Goal: Information Seeking & Learning: Learn about a topic

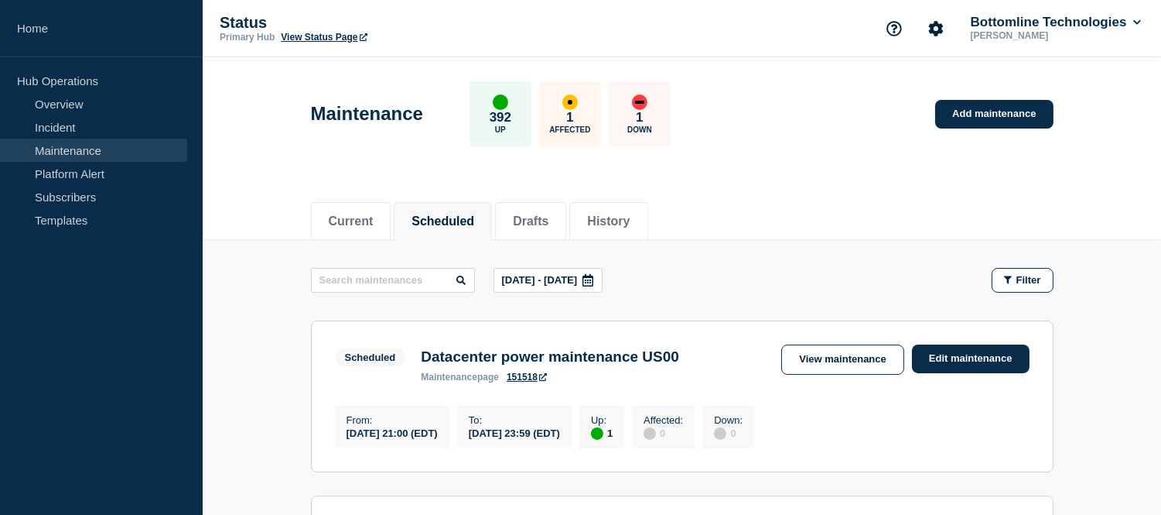
scroll to position [258, 0]
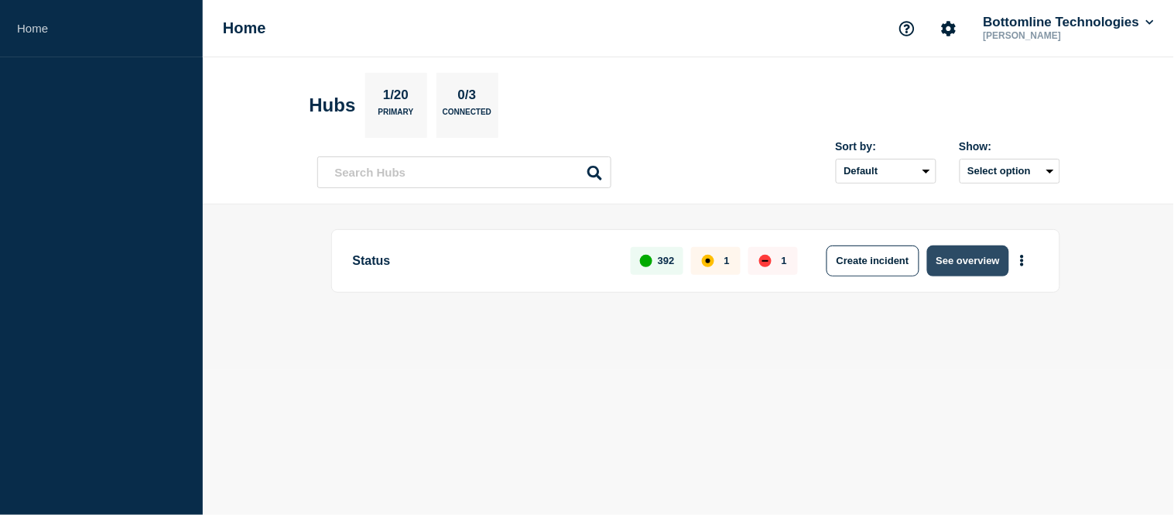
click at [953, 262] on button "See overview" at bounding box center [968, 260] width 82 height 31
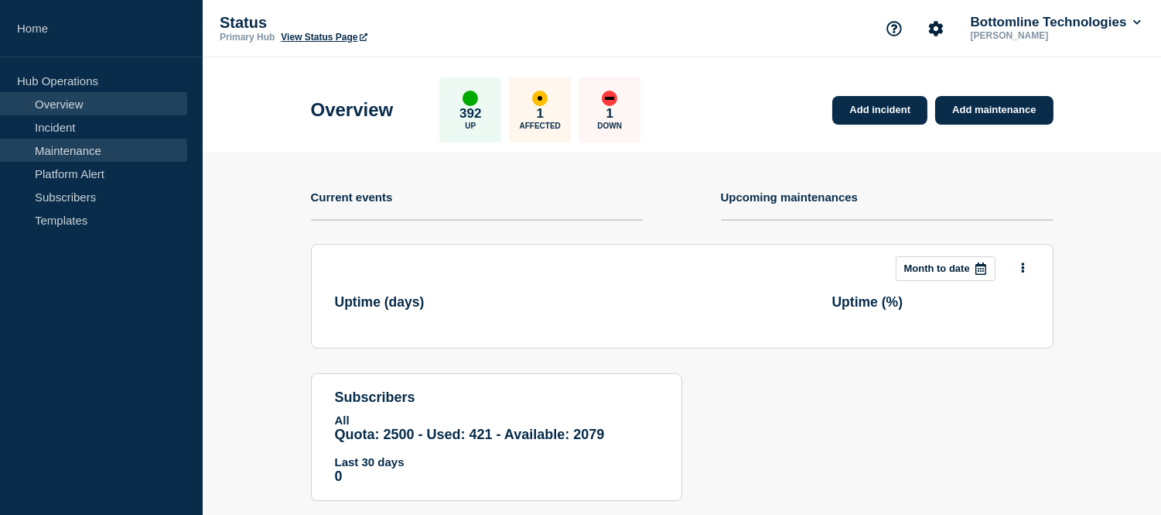
click at [108, 148] on link "Maintenance" at bounding box center [93, 150] width 187 height 23
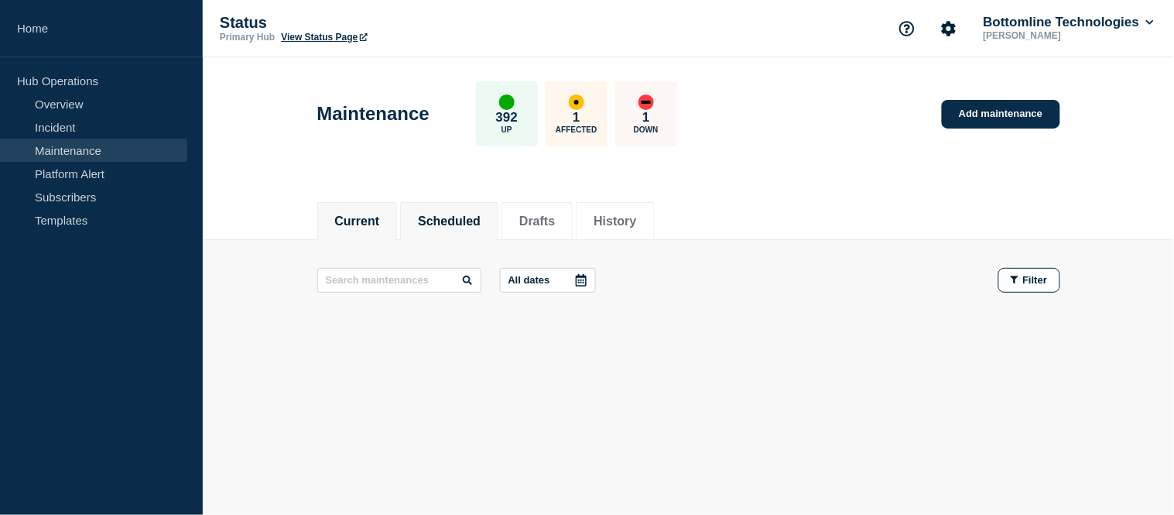
click at [462, 219] on button "Scheduled" at bounding box center [449, 221] width 63 height 14
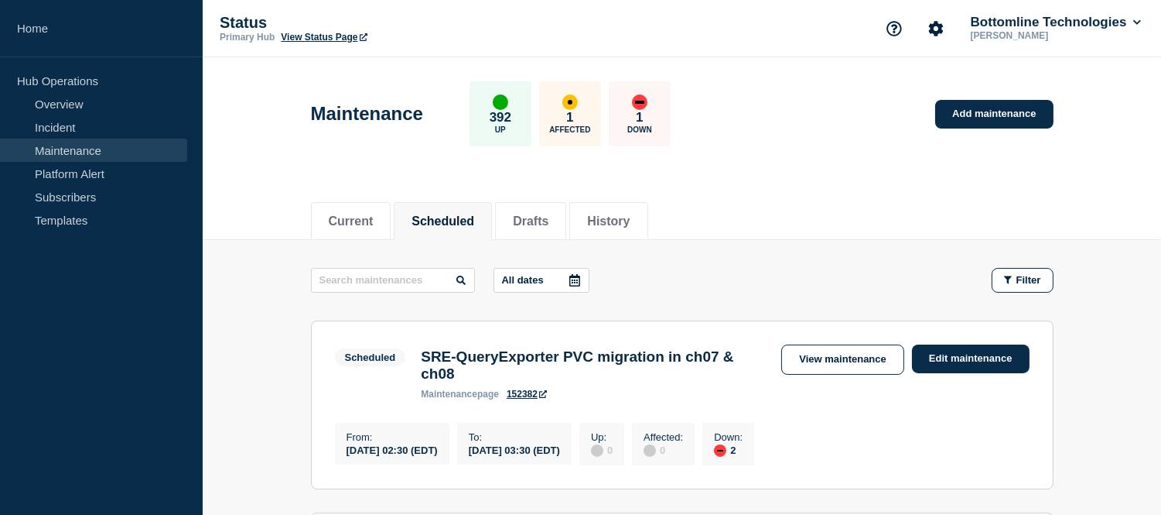
click at [581, 279] on icon at bounding box center [575, 280] width 12 height 12
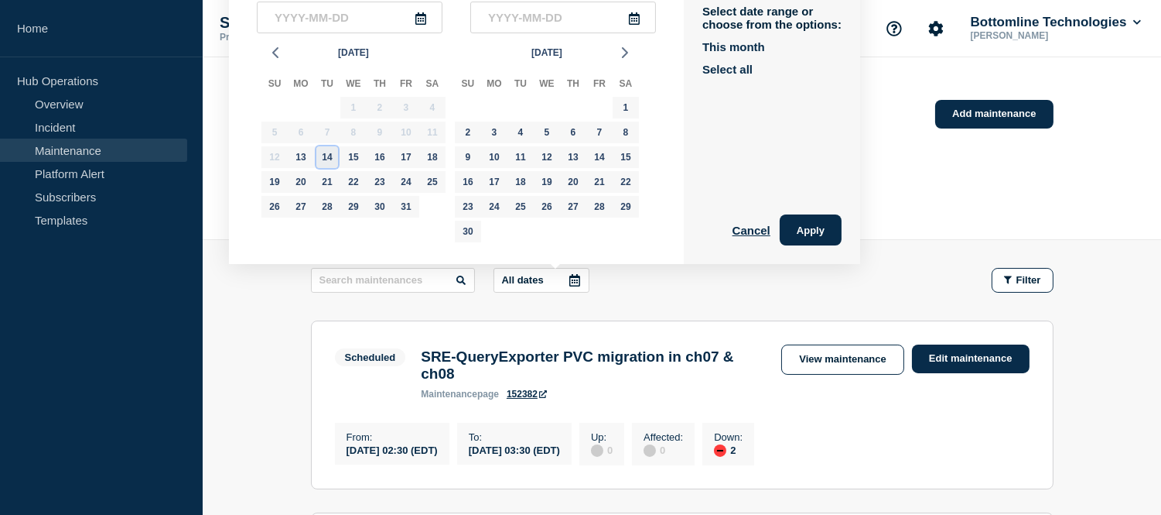
click at [325, 156] on div "14" at bounding box center [327, 157] width 22 height 22
type input "2025-10-14"
click at [330, 202] on div "28" at bounding box center [327, 207] width 22 height 22
type input "2025-10-28"
click at [820, 230] on button "Apply" at bounding box center [811, 229] width 62 height 31
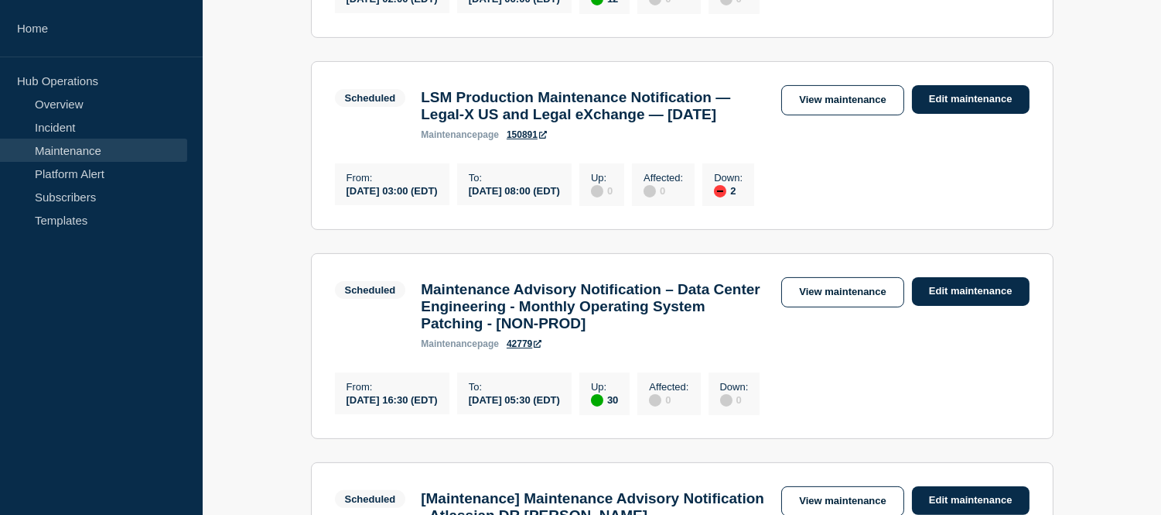
scroll to position [990, 0]
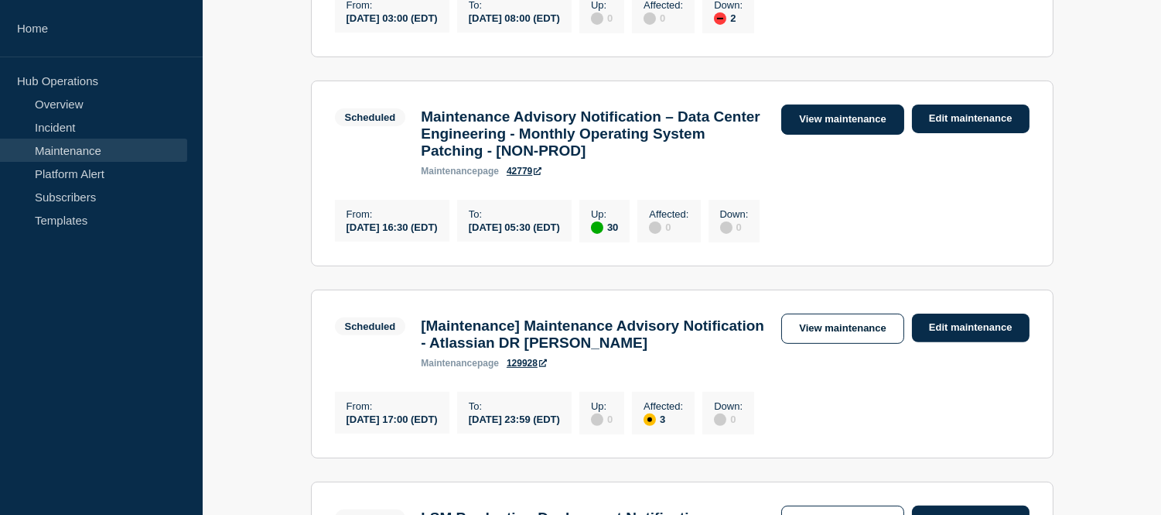
click at [805, 135] on link "View maintenance" at bounding box center [843, 119] width 122 height 30
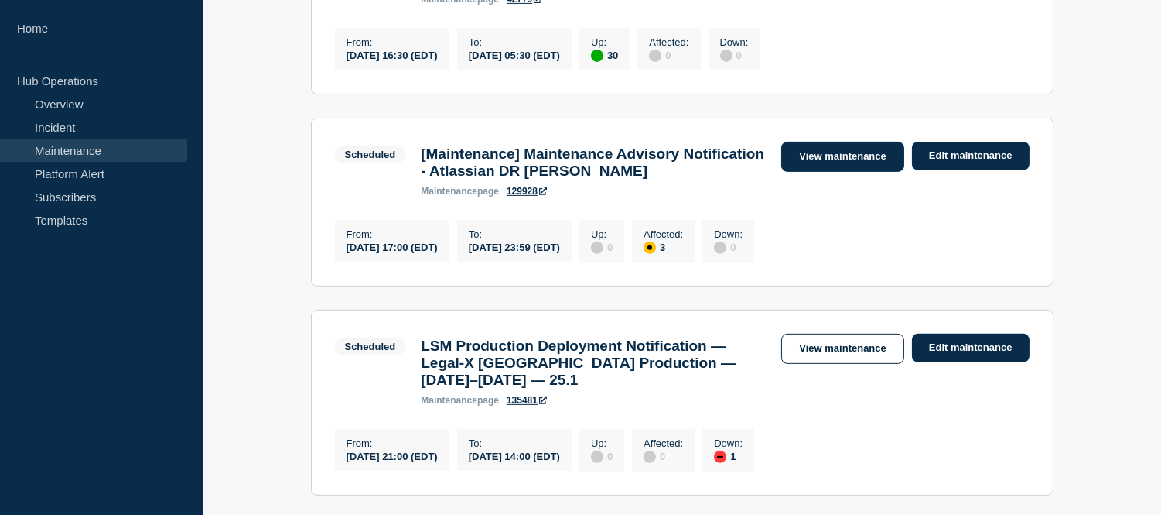
click at [824, 172] on link "View maintenance" at bounding box center [843, 157] width 122 height 30
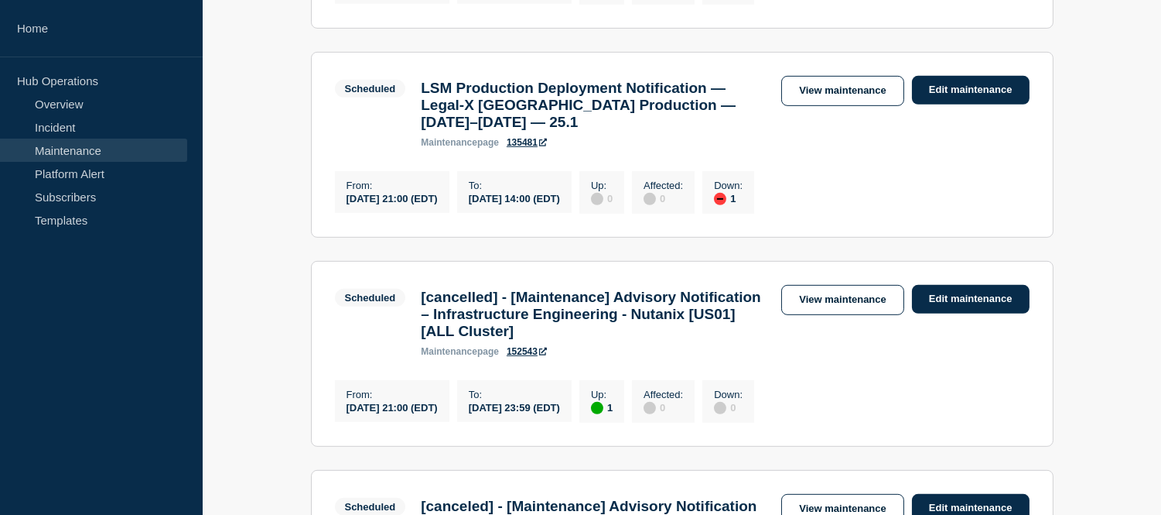
scroll to position [1592, 0]
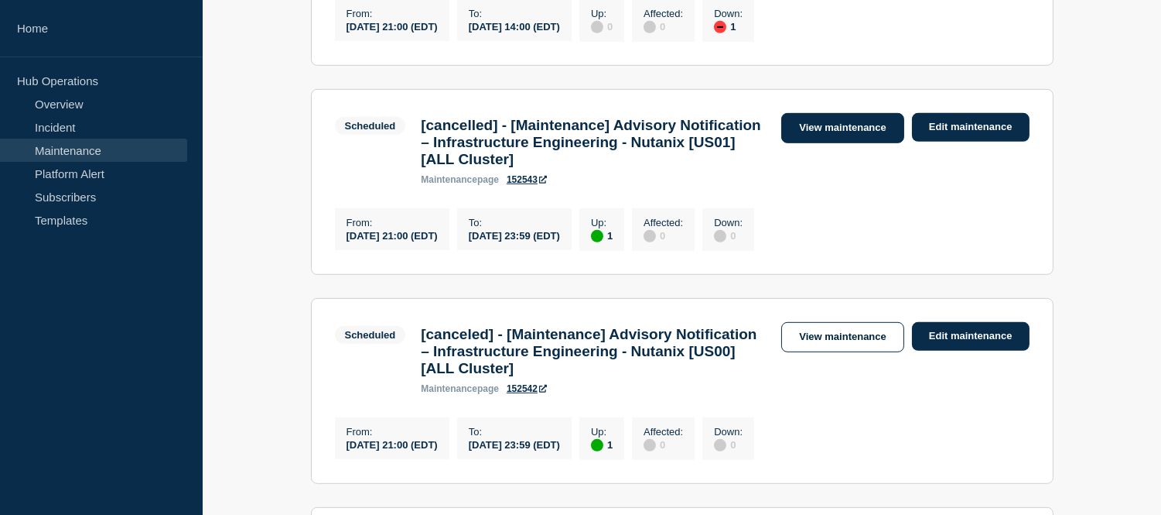
click at [850, 143] on link "View maintenance" at bounding box center [843, 128] width 122 height 30
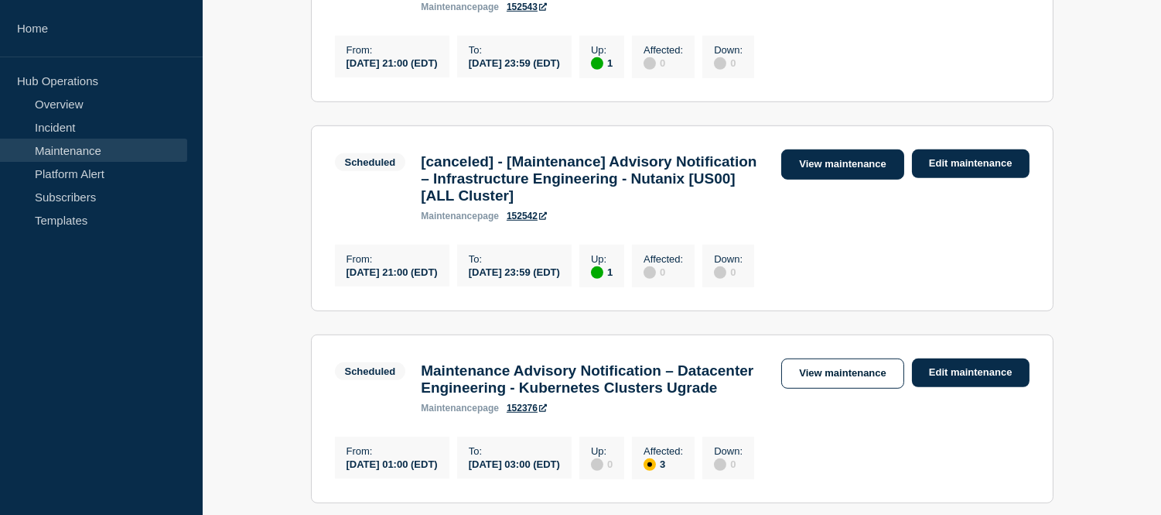
click at [812, 180] on link "View maintenance" at bounding box center [843, 164] width 122 height 30
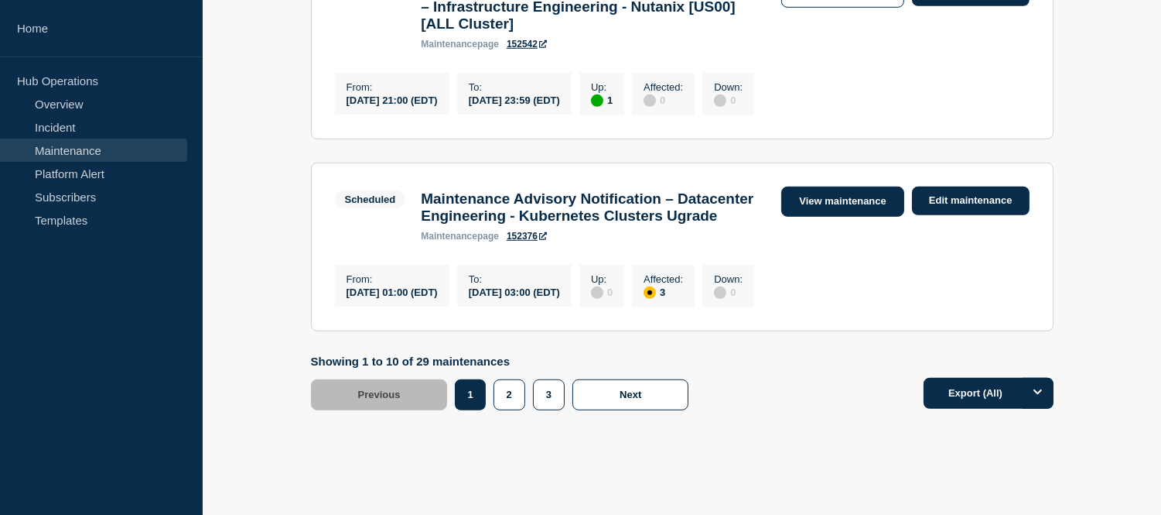
click at [800, 217] on link "View maintenance" at bounding box center [843, 201] width 122 height 30
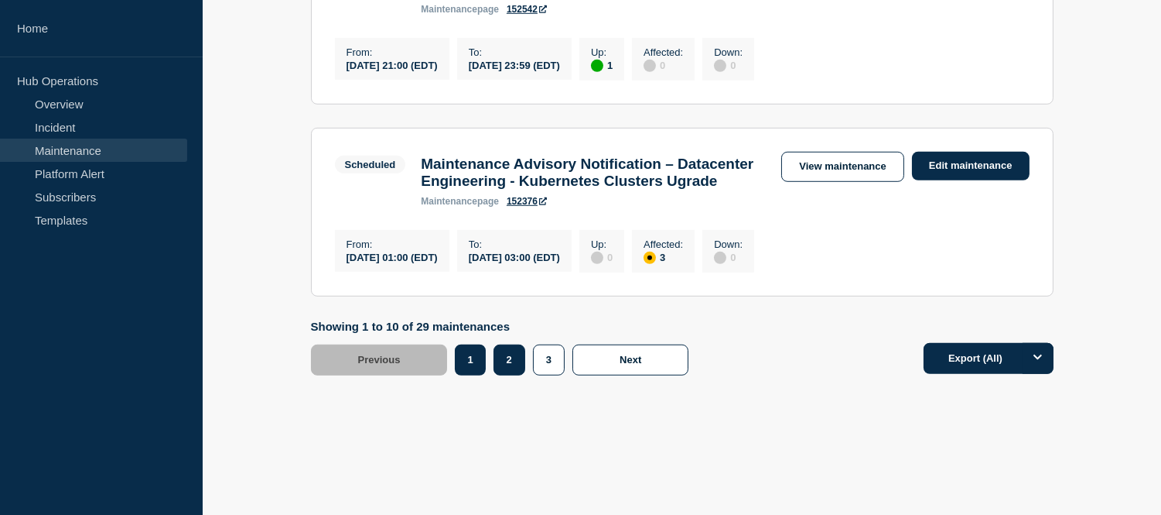
click at [511, 369] on button "2" at bounding box center [510, 359] width 32 height 31
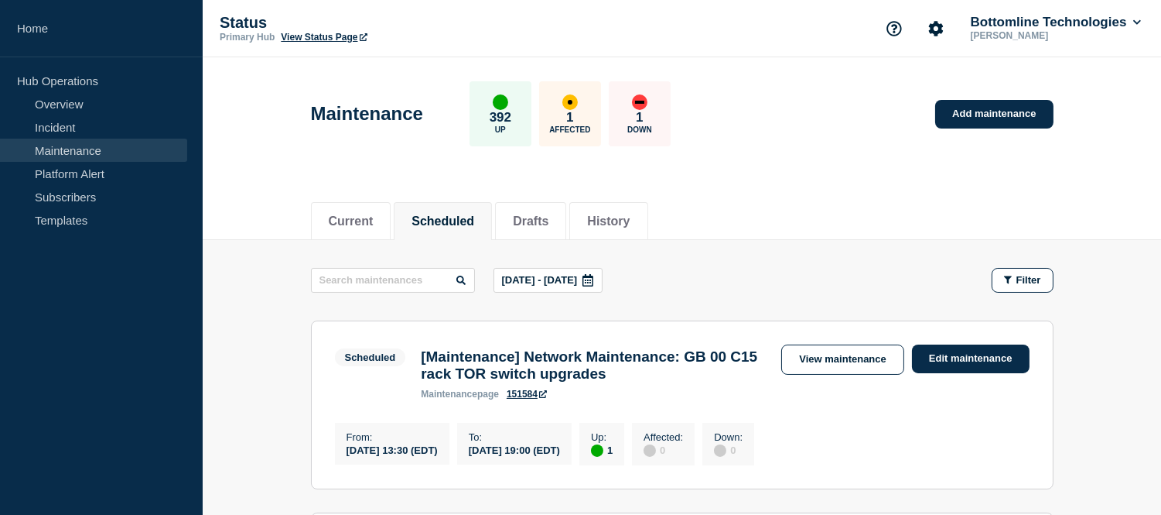
scroll to position [172, 0]
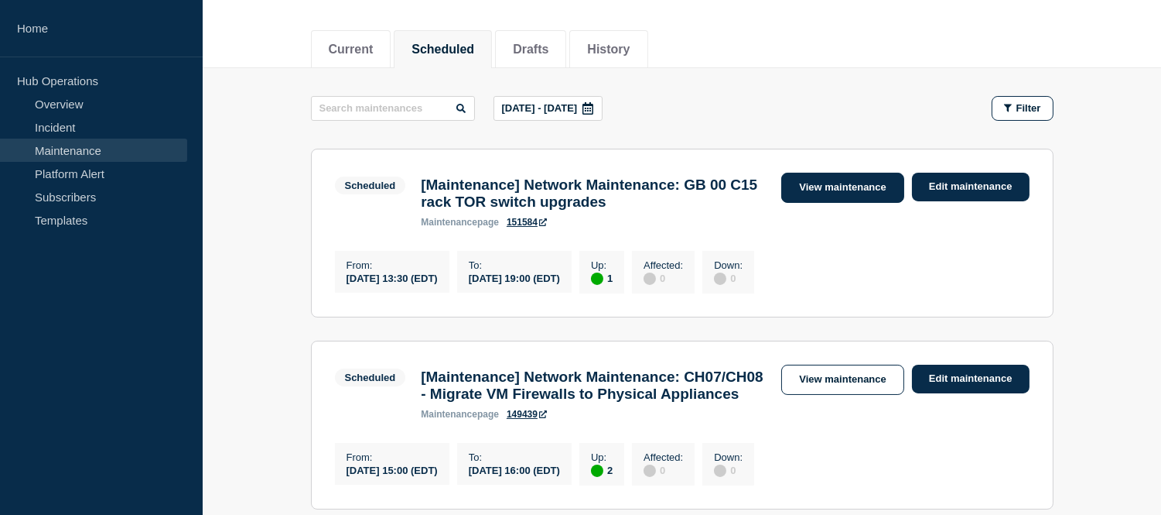
click at [810, 183] on link "View maintenance" at bounding box center [843, 188] width 122 height 30
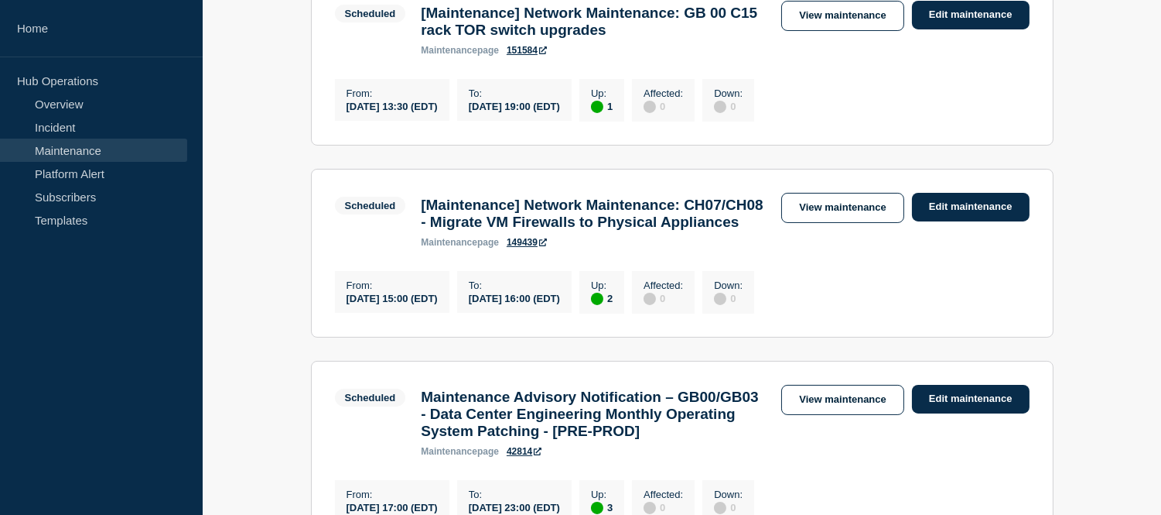
scroll to position [515, 0]
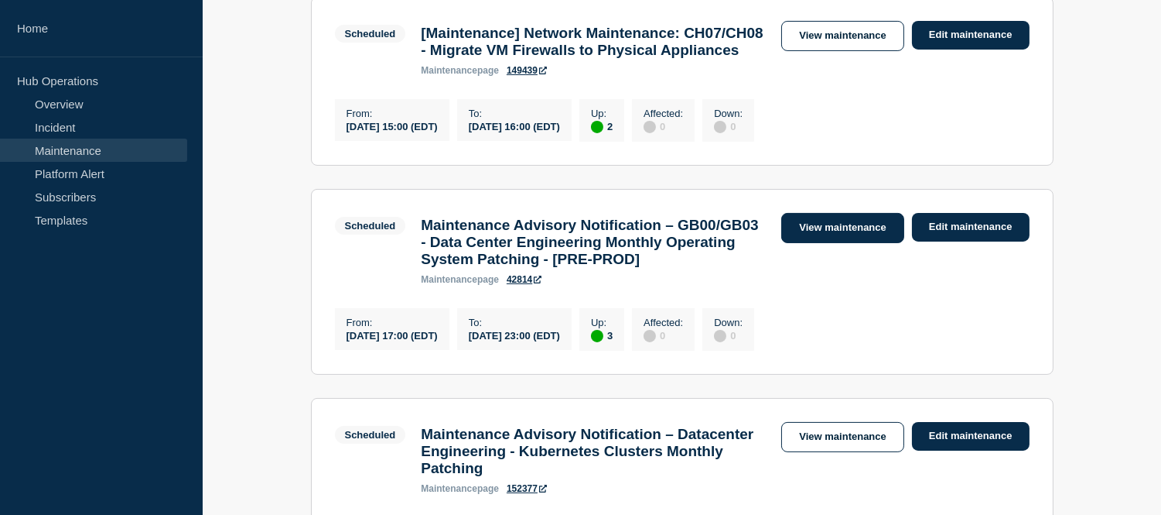
click at [822, 243] on link "View maintenance" at bounding box center [843, 228] width 122 height 30
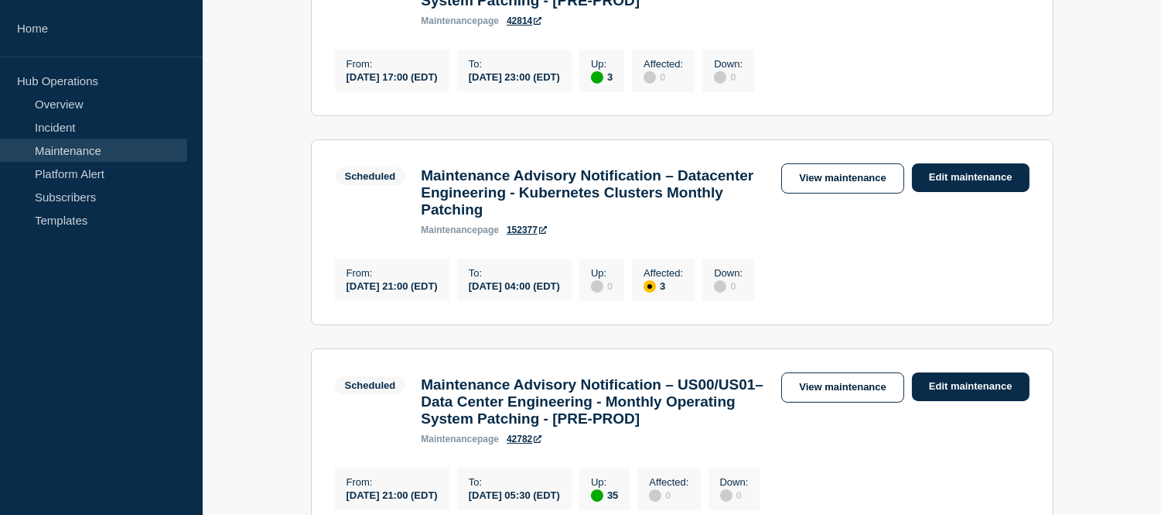
scroll to position [860, 0]
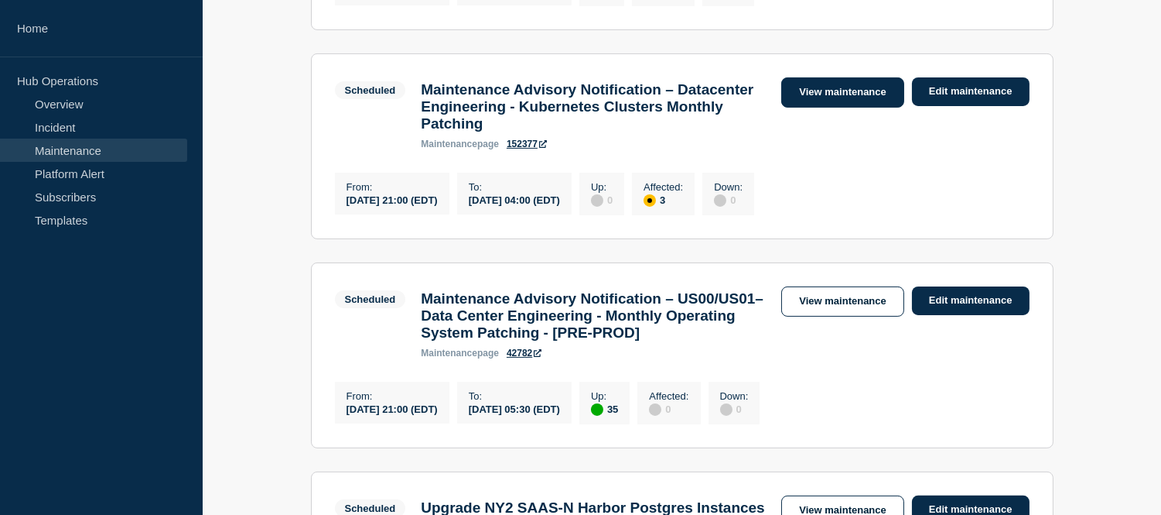
click at [809, 108] on link "View maintenance" at bounding box center [843, 92] width 122 height 30
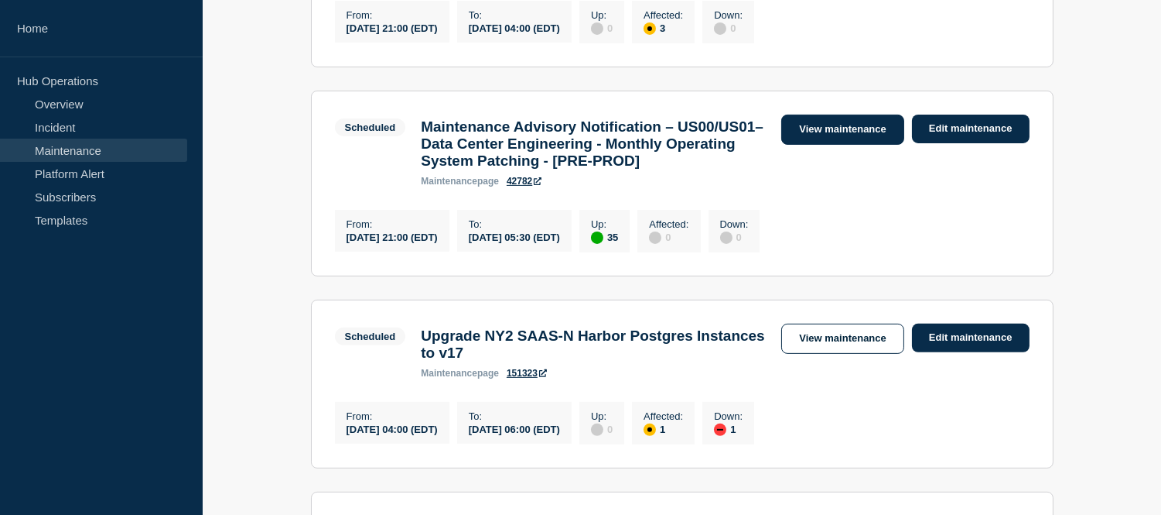
click at [803, 145] on link "View maintenance" at bounding box center [843, 130] width 122 height 30
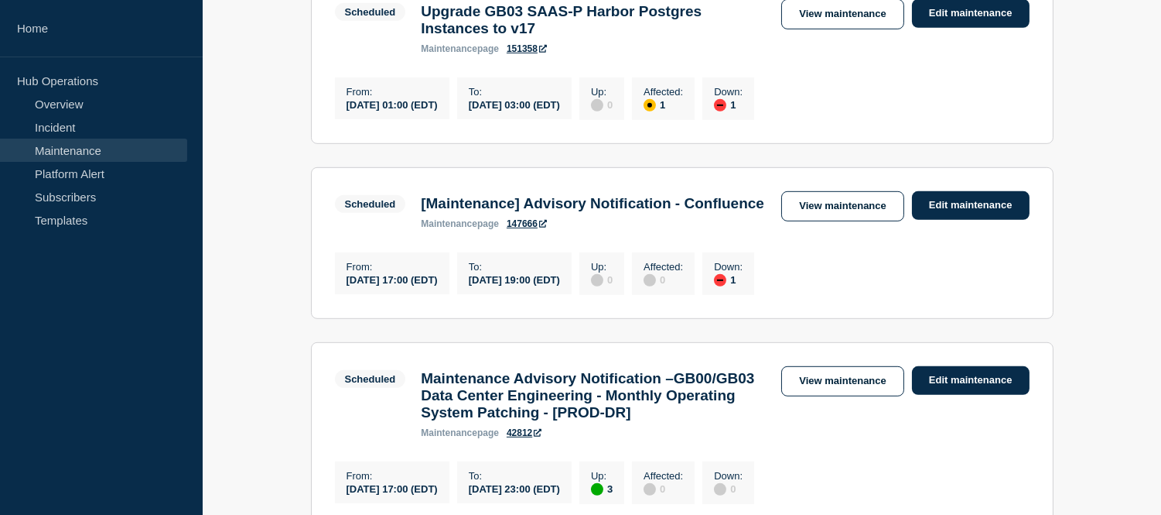
scroll to position [2170, 0]
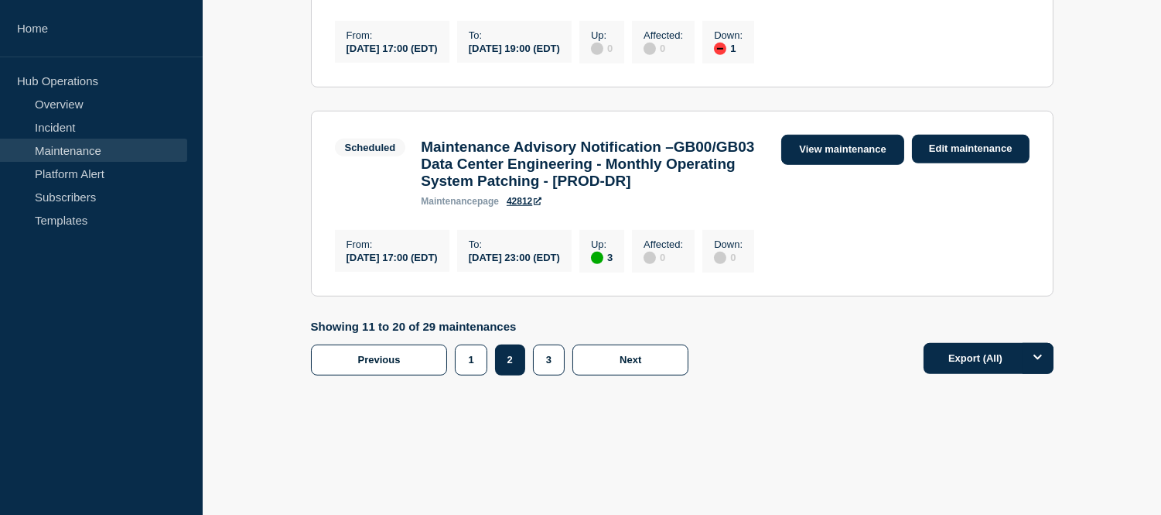
click at [841, 135] on link "View maintenance" at bounding box center [843, 150] width 122 height 30
click at [554, 365] on button "3" at bounding box center [549, 359] width 32 height 31
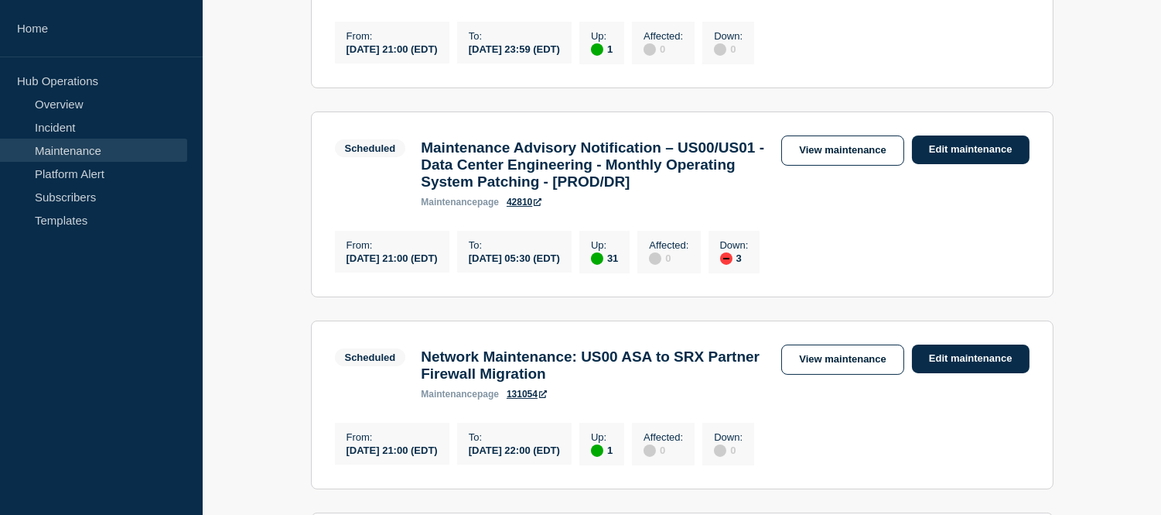
scroll to position [212, 0]
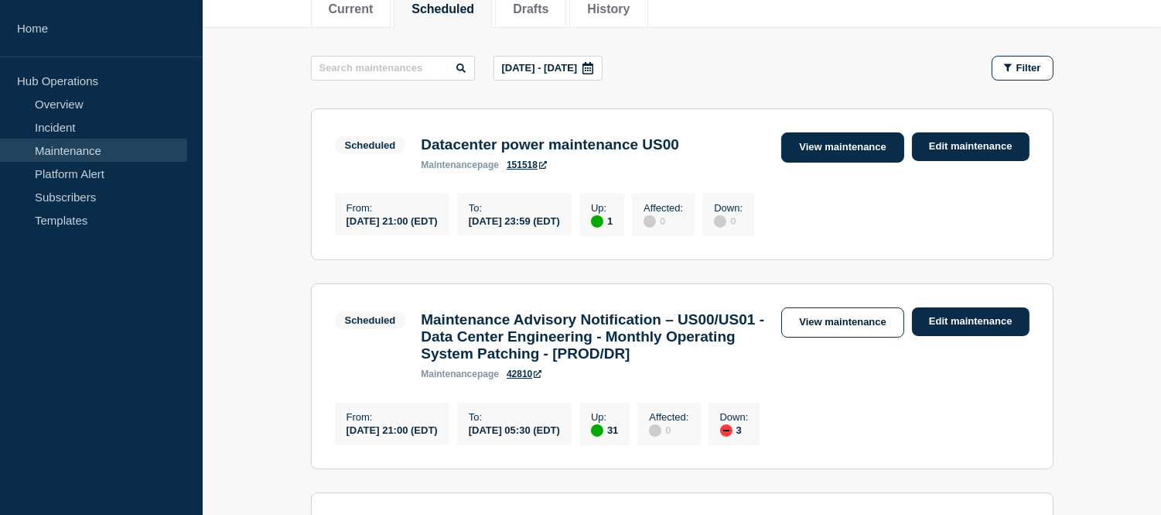
click at [813, 149] on link "View maintenance" at bounding box center [843, 147] width 122 height 30
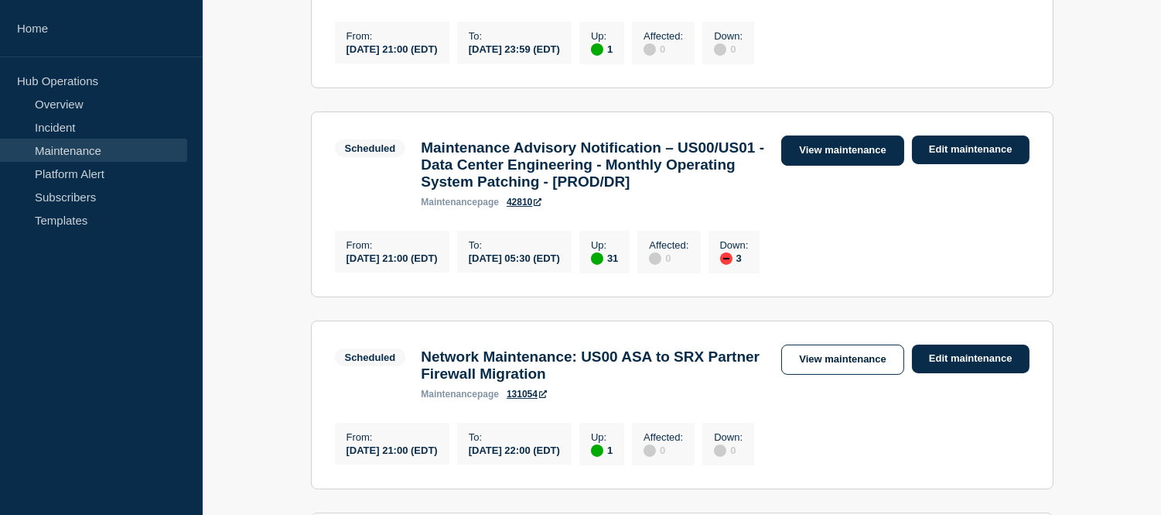
click at [826, 151] on link "View maintenance" at bounding box center [843, 150] width 122 height 30
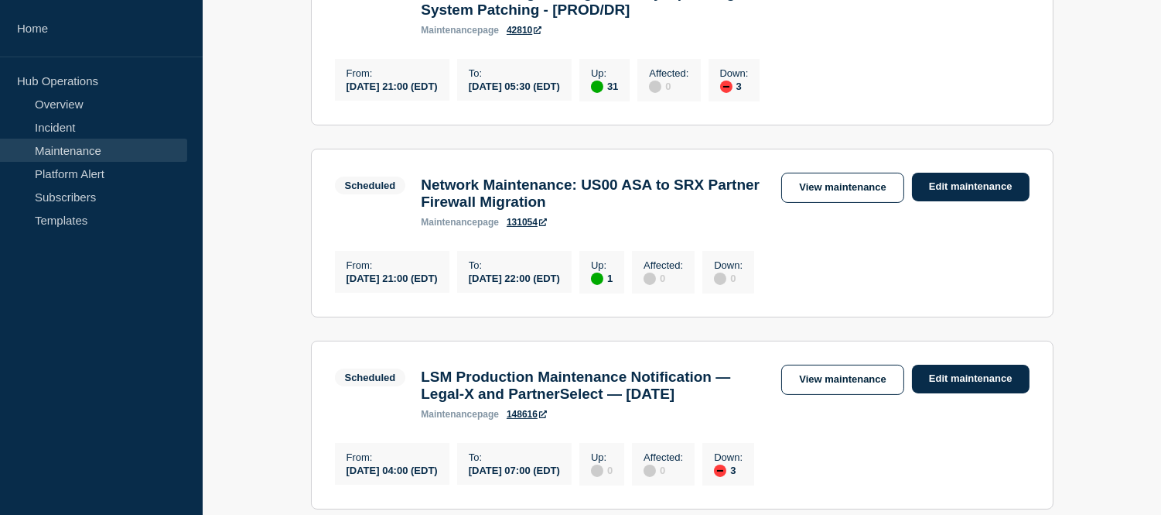
scroll to position [642, 0]
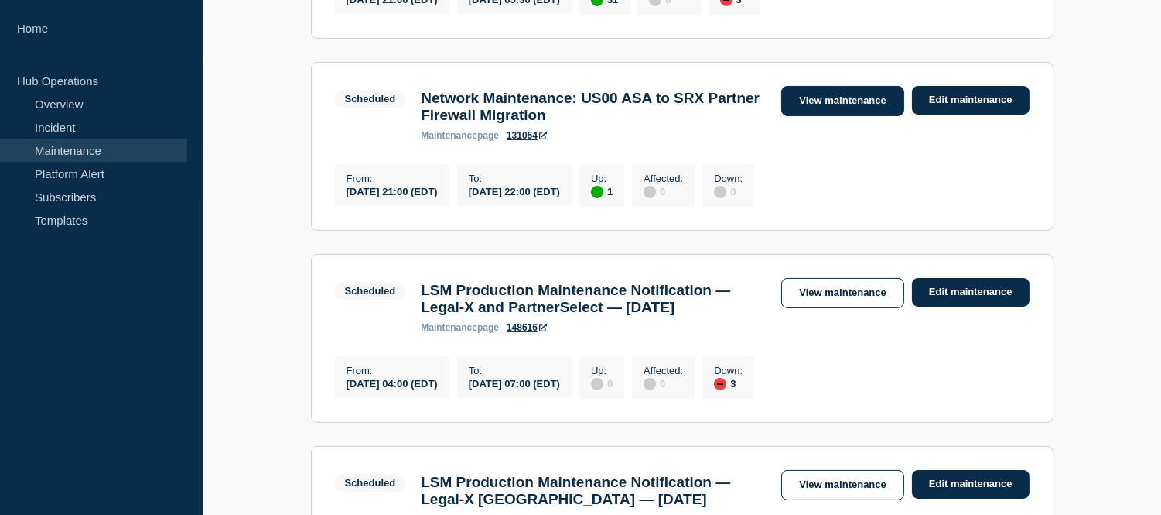
click at [819, 116] on link "View maintenance" at bounding box center [843, 101] width 122 height 30
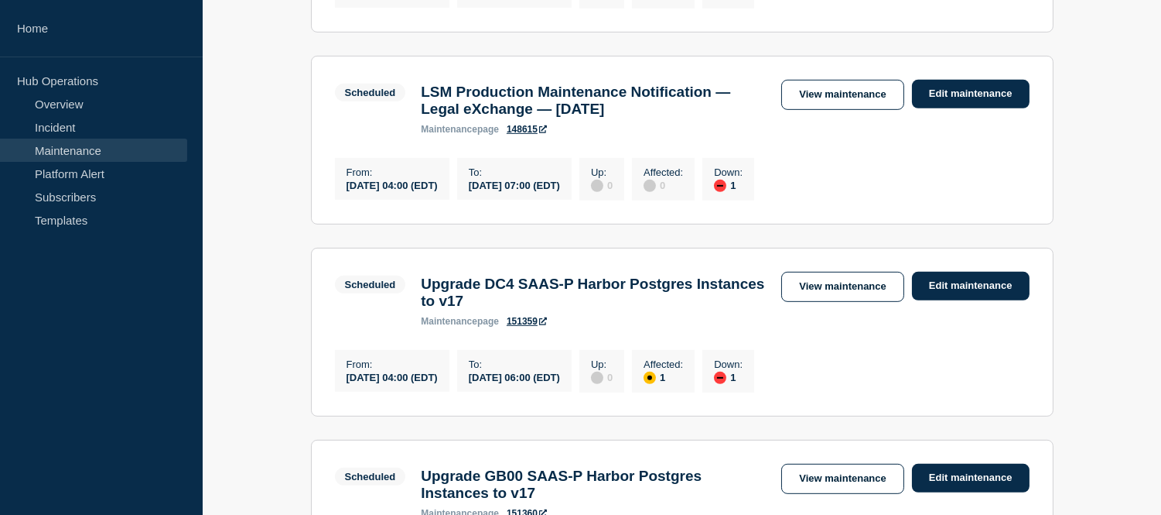
scroll to position [1760, 0]
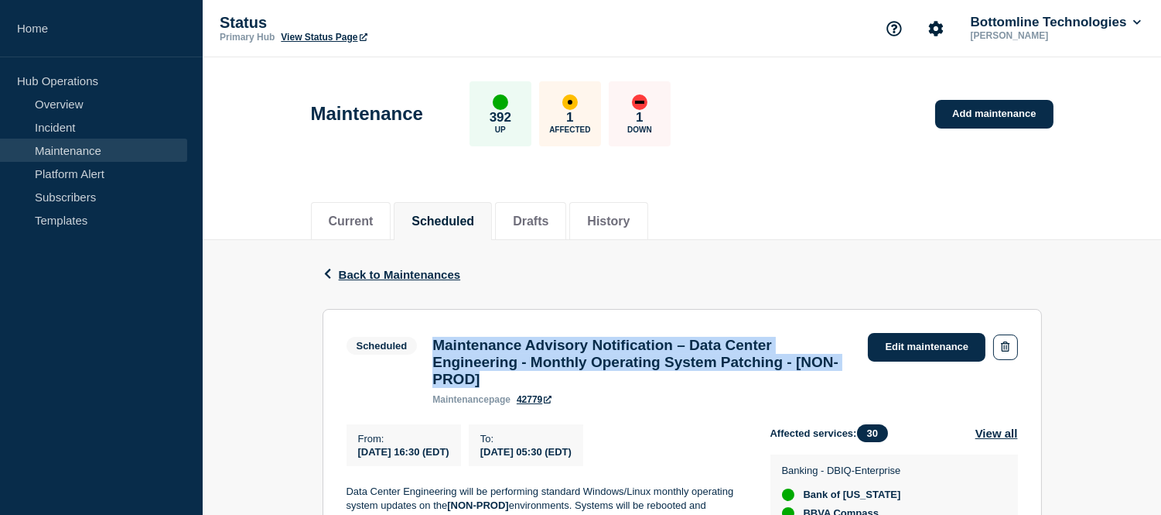
drag, startPoint x: 552, startPoint y: 391, endPoint x: 432, endPoint y: 339, distance: 130.7
click at [433, 339] on h3 "Maintenance Advisory Notification – Data Center Engineering - Monthly Operating…" at bounding box center [643, 362] width 420 height 51
copy h3 "Maintenance Advisory Notification – Data Center Engineering - Monthly Operating…"
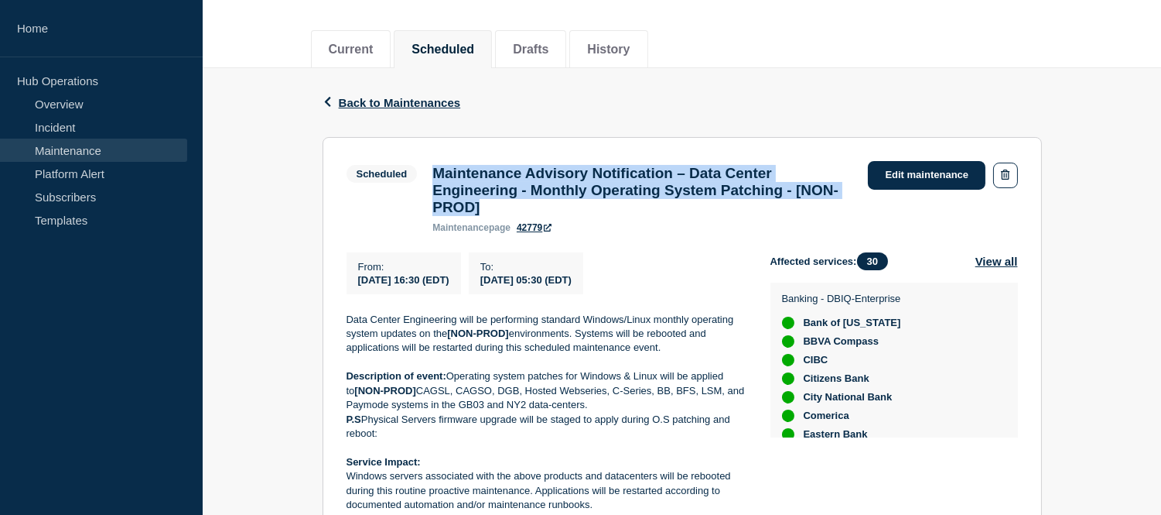
drag, startPoint x: 647, startPoint y: 288, endPoint x: 356, endPoint y: 291, distance: 291.0
click at [356, 291] on div "From : 2025-10-15 16:30 (EDT) To : 2025-10-16 05:30 (EDT)" at bounding box center [559, 273] width 424 height 42
copy div "2025-10-15 16:30 (EDT) To : 2025-10-16 05:30 (EDT)"
click at [530, 272] on p "To :" at bounding box center [526, 267] width 91 height 12
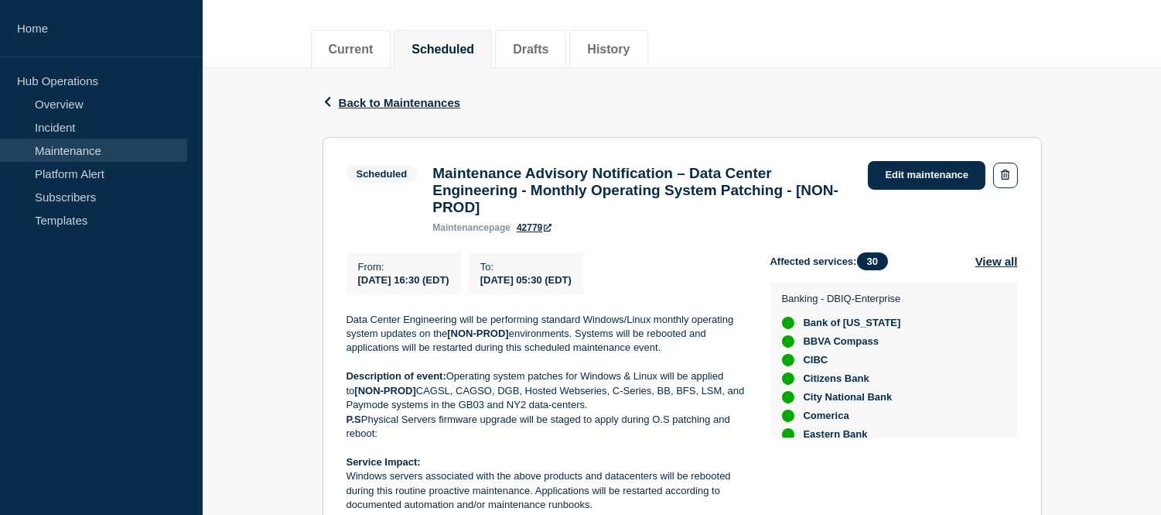
drag, startPoint x: 646, startPoint y: 289, endPoint x: 353, endPoint y: 292, distance: 293.3
click at [353, 292] on div "From : 2025-10-15 16:30 (EDT) To : 2025-10-16 05:30 (EDT)" at bounding box center [559, 273] width 424 height 42
copy div "2025-10-15 16:30 (EDT) To : 2025-10-16 05:30 (EDT)"
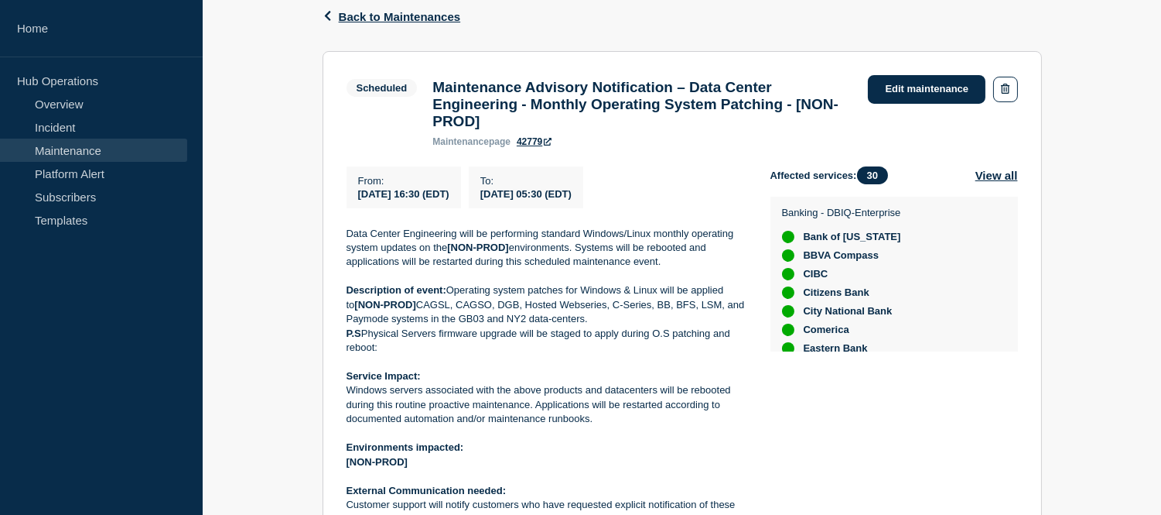
scroll to position [344, 0]
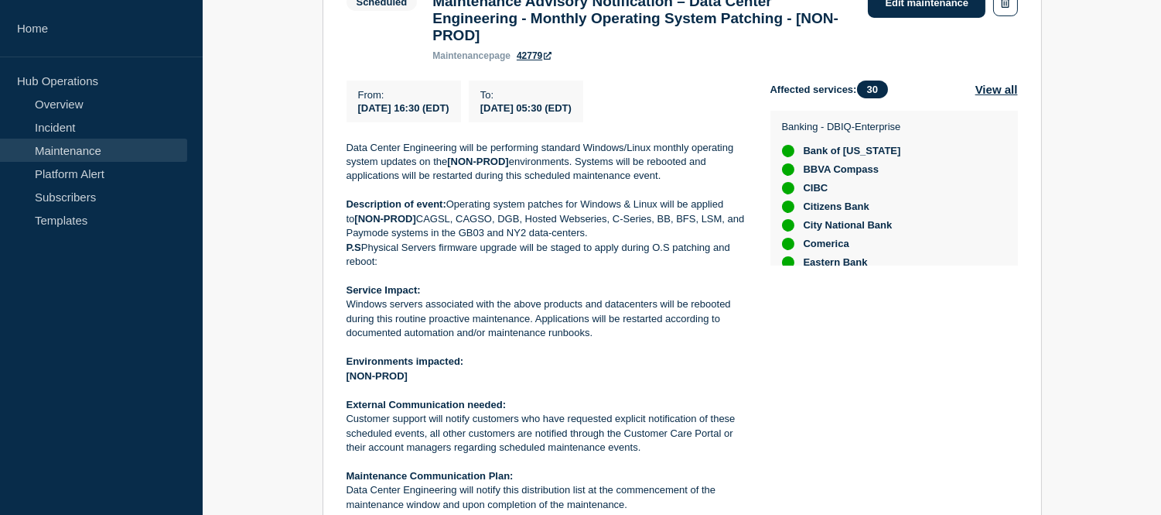
drag, startPoint x: 594, startPoint y: 346, endPoint x: 342, endPoint y: 311, distance: 254.6
click at [342, 311] on section "Scheduled Maintenance Advisory Notification – Data Center Engineering - Monthly…" at bounding box center [683, 272] width 720 height 614
copy p "Windows servers associated with the above products and datacenters will be rebo…"
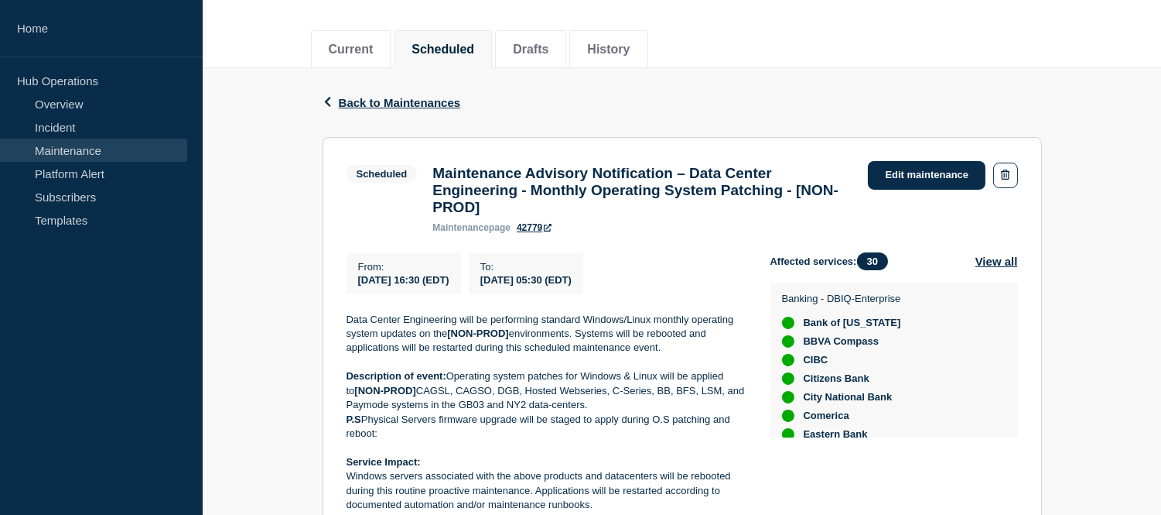
drag, startPoint x: 662, startPoint y: 291, endPoint x: 360, endPoint y: 282, distance: 302.7
click at [360, 282] on div "From : 2025-10-15 16:30 (EDT) To : 2025-10-16 05:30 (EDT)" at bounding box center [559, 273] width 424 height 42
copy div "2025-10-15 16:30 (EDT) To : 2025-10-16 05:30 (EDT)"
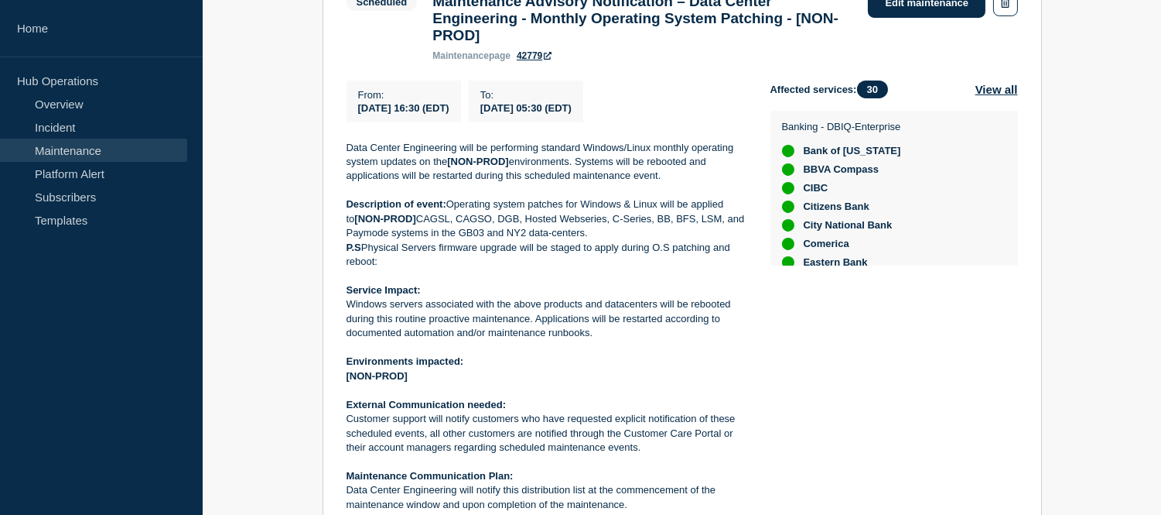
drag, startPoint x: 604, startPoint y: 339, endPoint x: 348, endPoint y: 323, distance: 256.6
click at [348, 323] on p "Windows servers associated with the above products and datacenters will be rebo…" at bounding box center [546, 318] width 399 height 43
copy p "Windows servers associated with the above products and datacenters will be rebo…"
drag, startPoint x: 458, startPoint y: 242, endPoint x: 509, endPoint y: 240, distance: 51.1
click at [509, 240] on p "Description of event: Operating system patches for Windows & Linux will be appl…" at bounding box center [546, 218] width 399 height 43
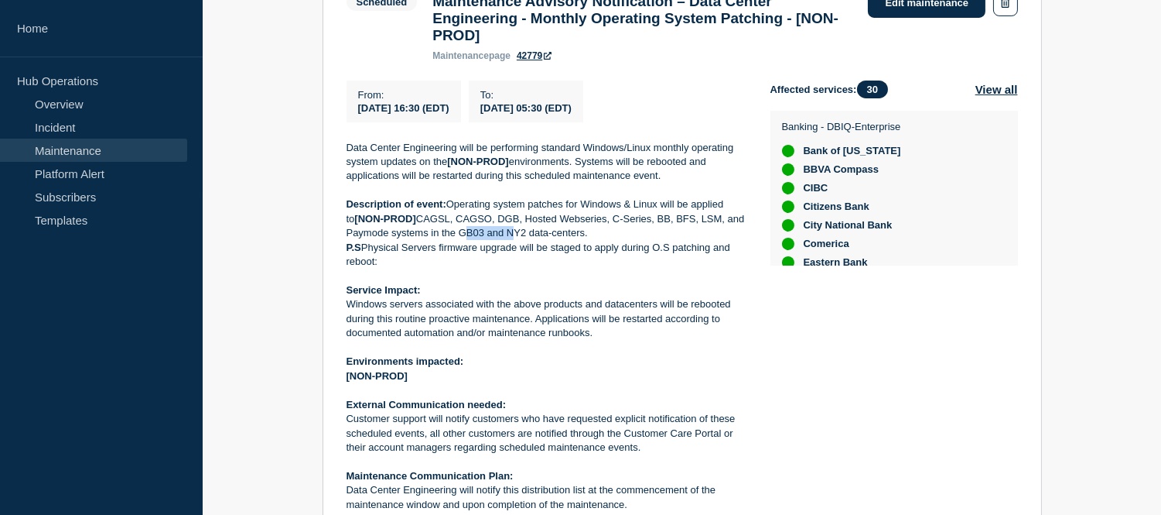
scroll to position [172, 0]
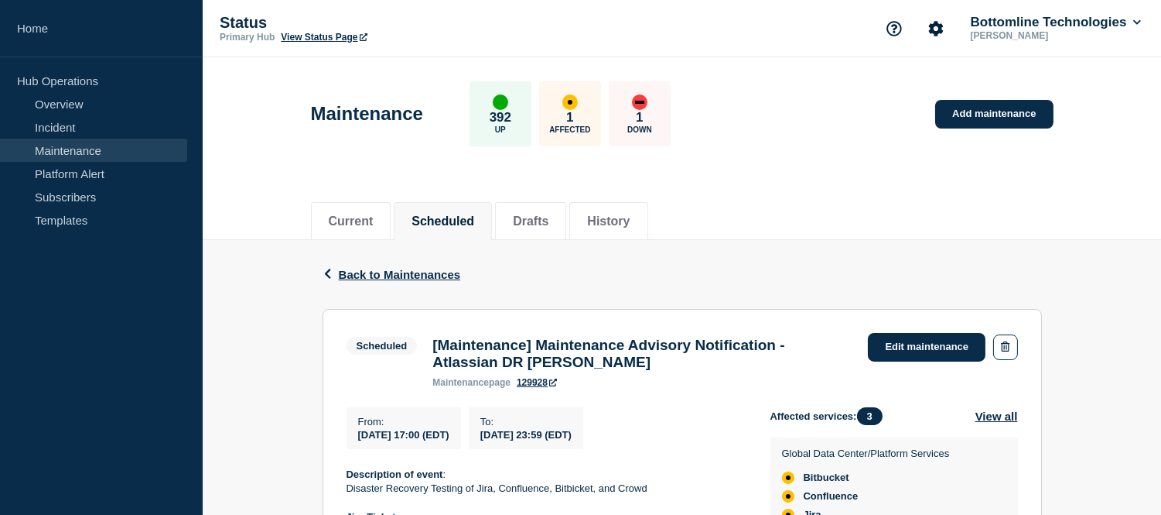
scroll to position [172, 0]
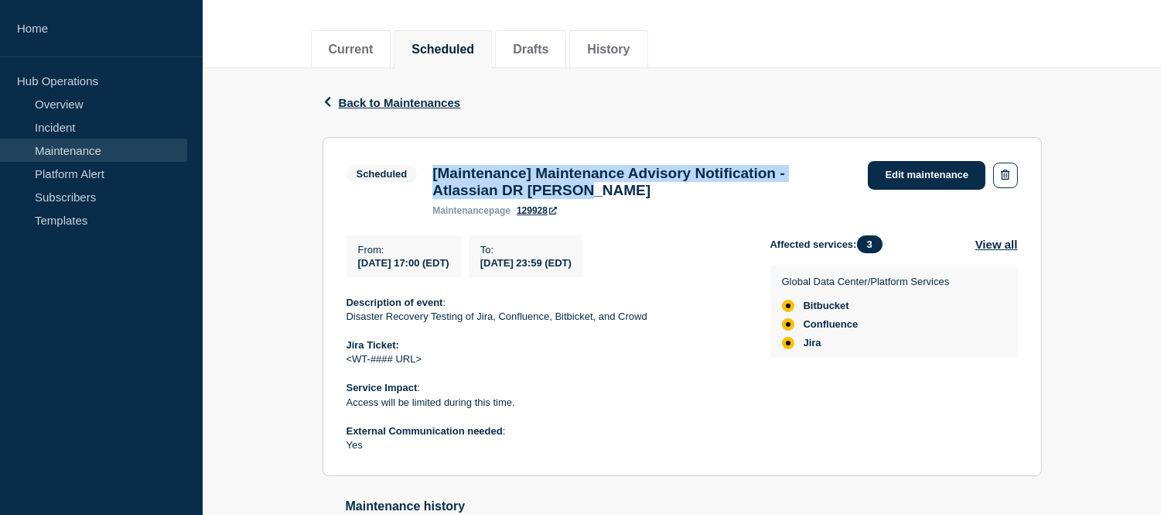
drag, startPoint x: 604, startPoint y: 193, endPoint x: 433, endPoint y: 179, distance: 170.9
click at [433, 179] on h3 "[Maintenance] Maintenance Advisory Notification - Atlassian DR Testing" at bounding box center [643, 182] width 420 height 34
copy h3 "[Maintenance] Maintenance Advisory Notification - Atlassian DR Testing"
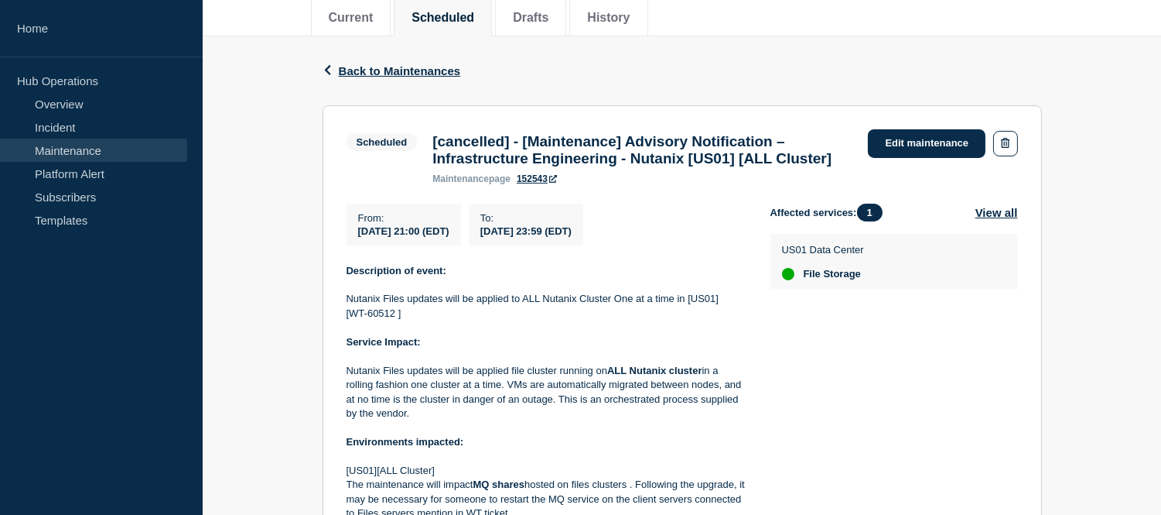
scroll to position [32, 0]
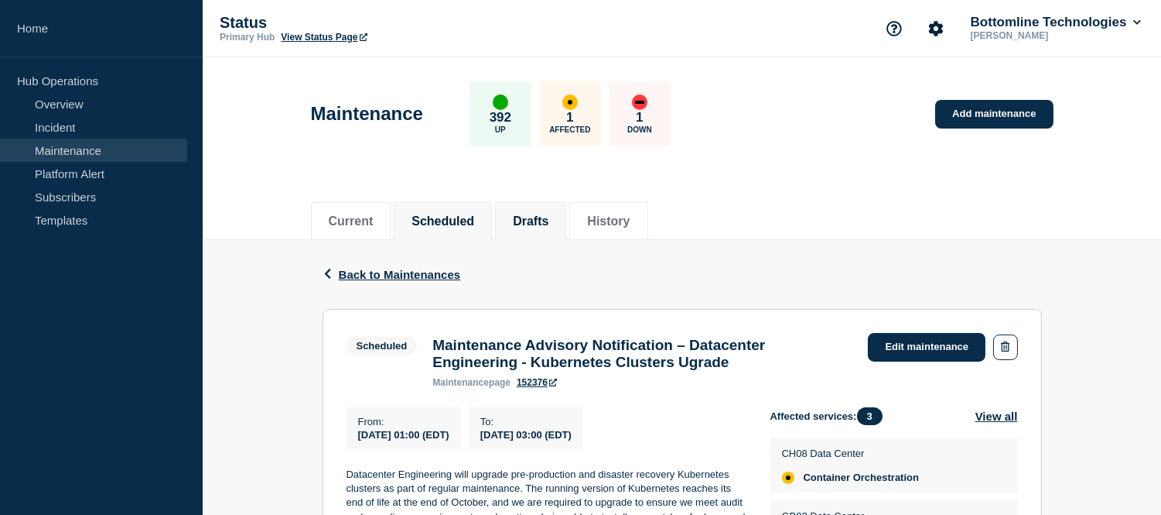
scroll to position [86, 0]
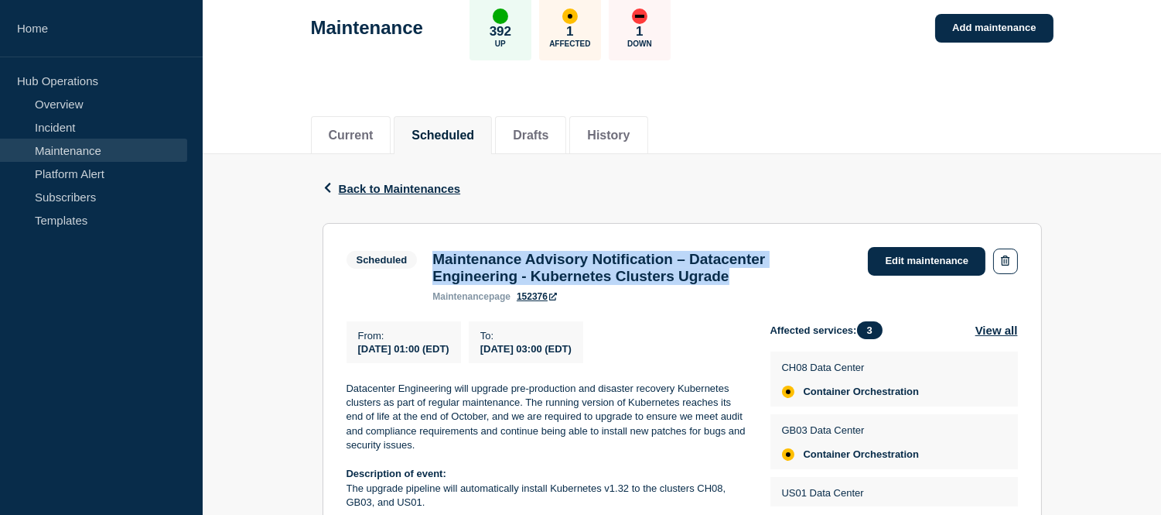
drag, startPoint x: 775, startPoint y: 282, endPoint x: 431, endPoint y: 265, distance: 344.0
click at [431, 265] on div "Maintenance Advisory Notification – Datacenter Engineering - Kubernetes Cluster…" at bounding box center [643, 276] width 436 height 51
copy h3 "Maintenance Advisory Notification – Datacenter Engineering - Kubernetes Cluster…"
drag, startPoint x: 646, startPoint y: 353, endPoint x: 360, endPoint y: 359, distance: 286.4
click at [360, 359] on div "From : 2025-10-18 01:00 (EDT) To : 2025-10-18 03:00 (EDT)" at bounding box center [559, 342] width 424 height 42
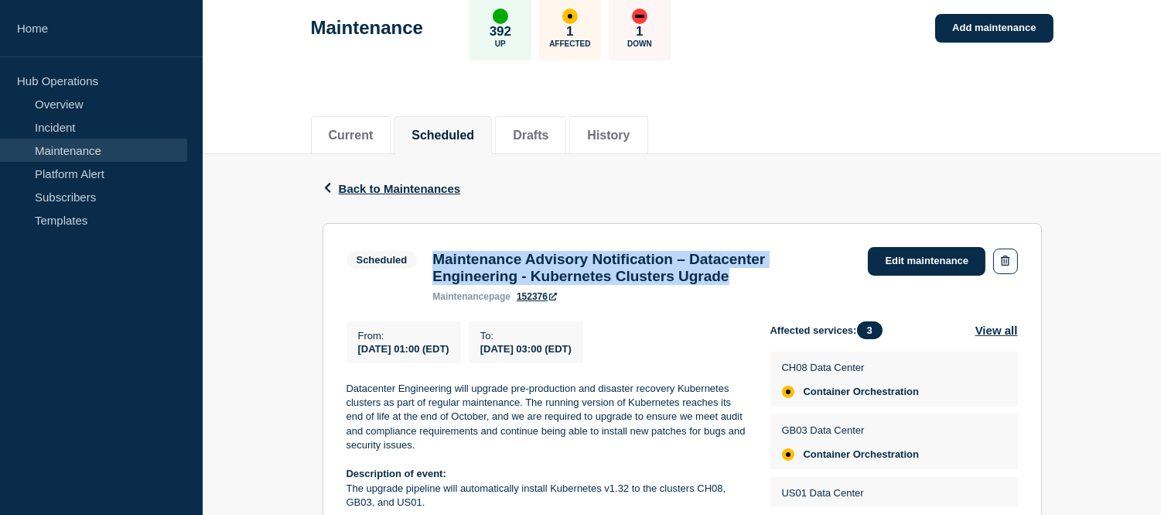
copy div "2025-10-18 01:00 (EDT) To : 2025-10-18 03:00 (EDT)"
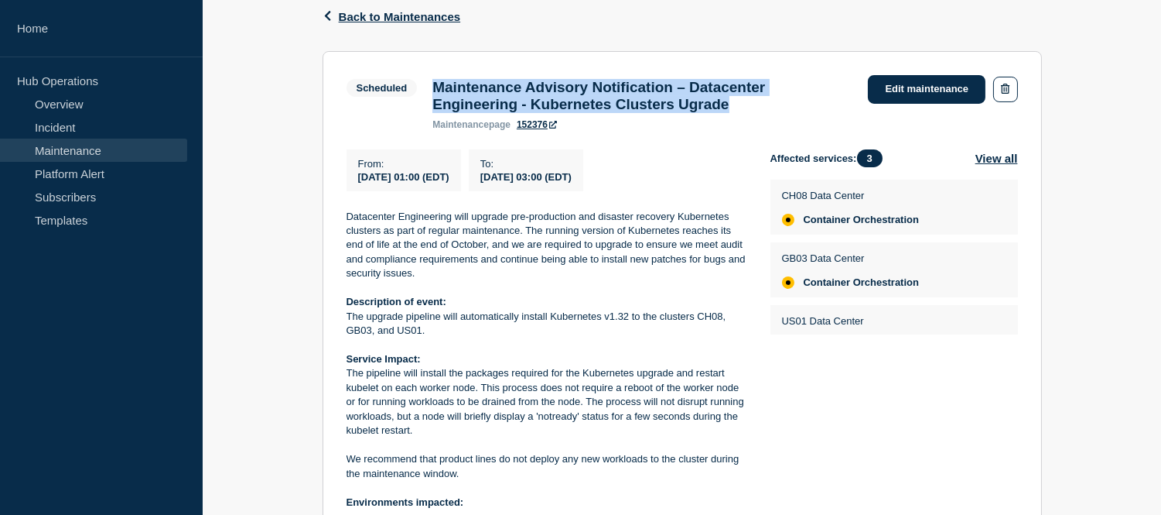
scroll to position [344, 0]
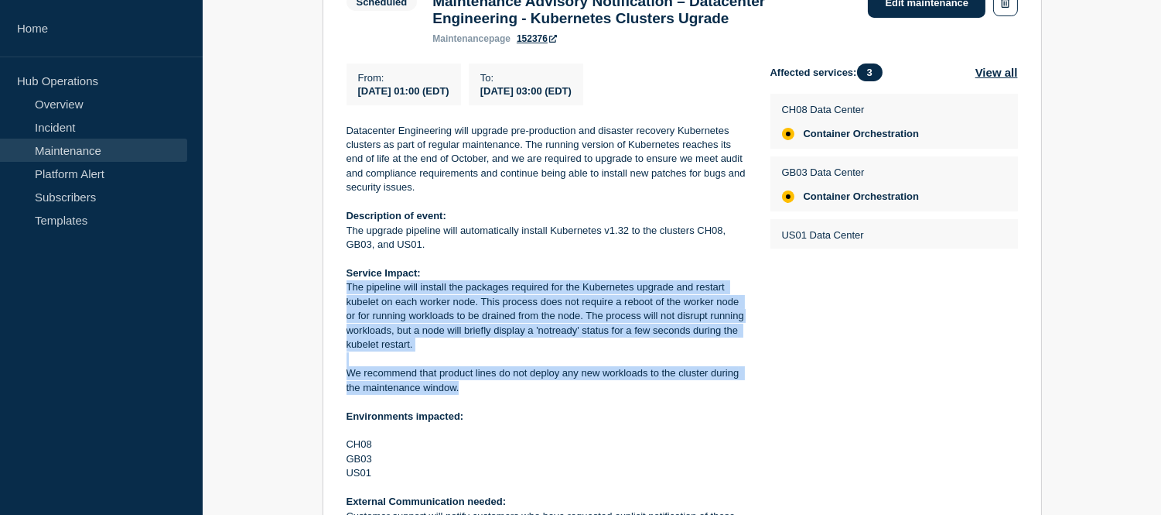
drag, startPoint x: 460, startPoint y: 397, endPoint x: 347, endPoint y: 296, distance: 152.4
click at [347, 296] on div "Datacenter Engineering will upgrade pre-production and disaster recovery Kubern…" at bounding box center [546, 359] width 399 height 471
copy div "The pipeline will install the packages required for the Kubernetes upgrade and …"
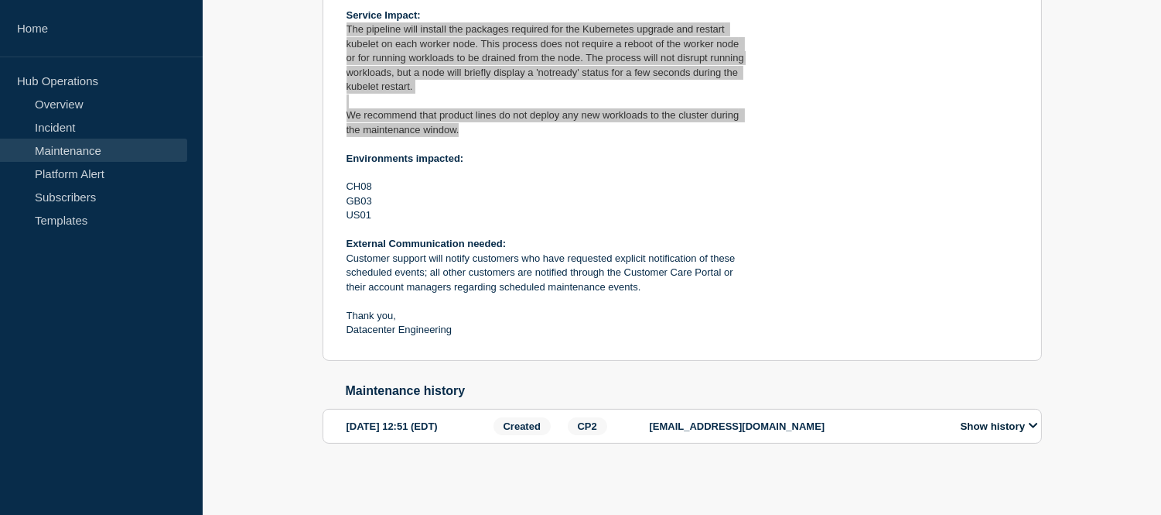
scroll to position [614, 0]
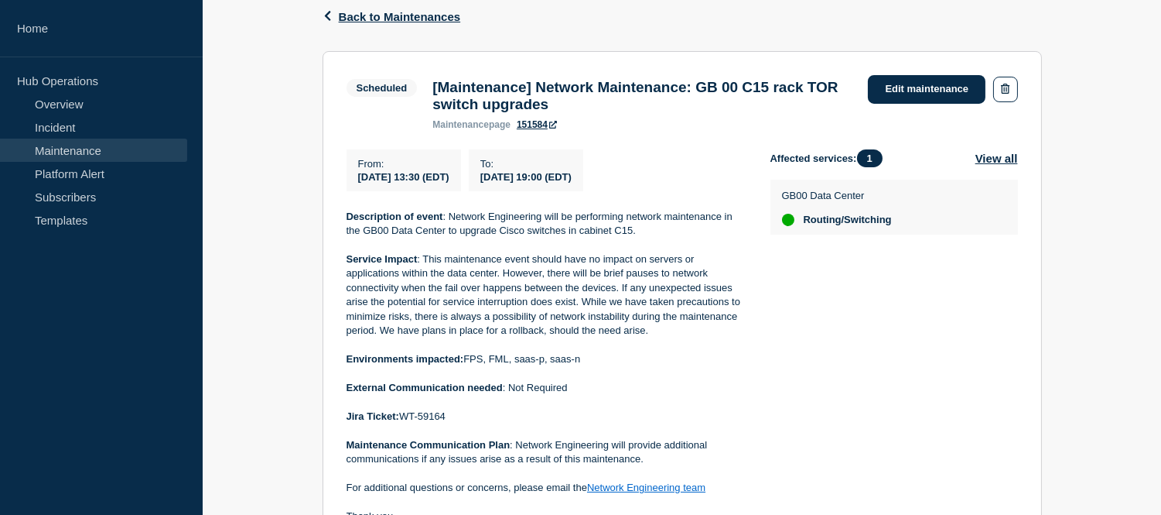
scroll to position [86, 0]
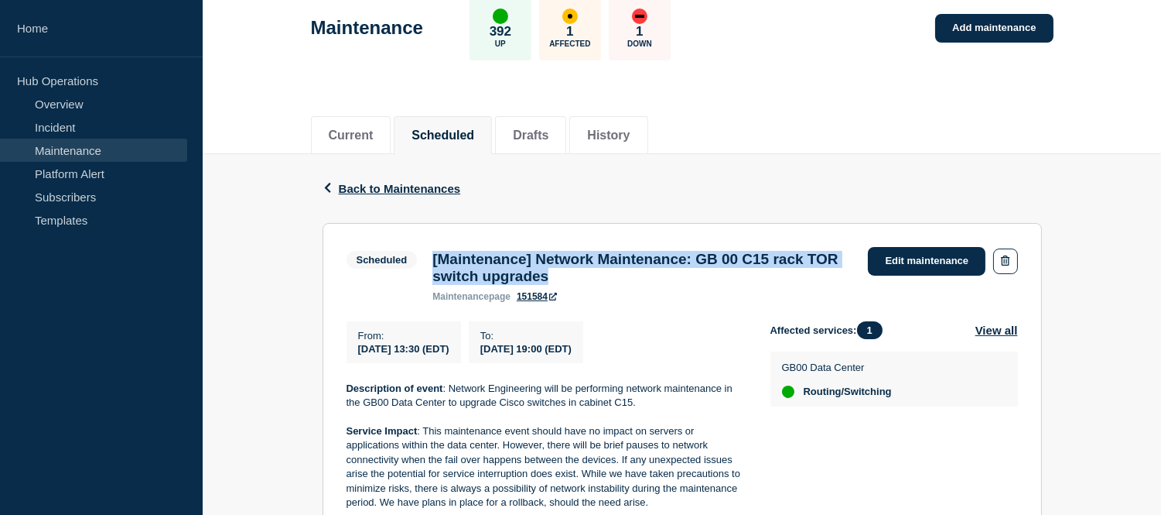
drag, startPoint x: 655, startPoint y: 276, endPoint x: 427, endPoint y: 262, distance: 228.0
click at [427, 262] on div "[Maintenance] Network Maintenance: GB 00 C15 rack TOR switch upgrades maintenan…" at bounding box center [643, 276] width 436 height 51
copy h3 "[Maintenance] Network Maintenance: GB 00 C15 rack TOR switch upgrades"
drag, startPoint x: 648, startPoint y: 356, endPoint x: 353, endPoint y: 364, distance: 294.9
click at [353, 363] on div "From : 2025-10-18 13:30 (EDT) To : 2025-10-18 19:00 (EDT)" at bounding box center [559, 342] width 424 height 42
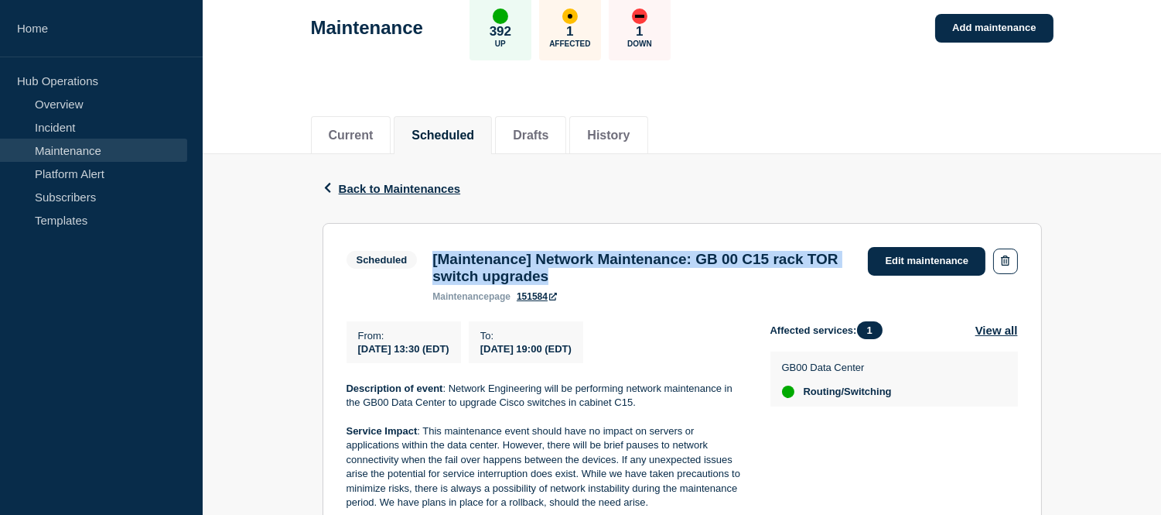
copy div "2025-10-18 13:30 (EDT) To : 2025-10-18 19:00 (EDT)"
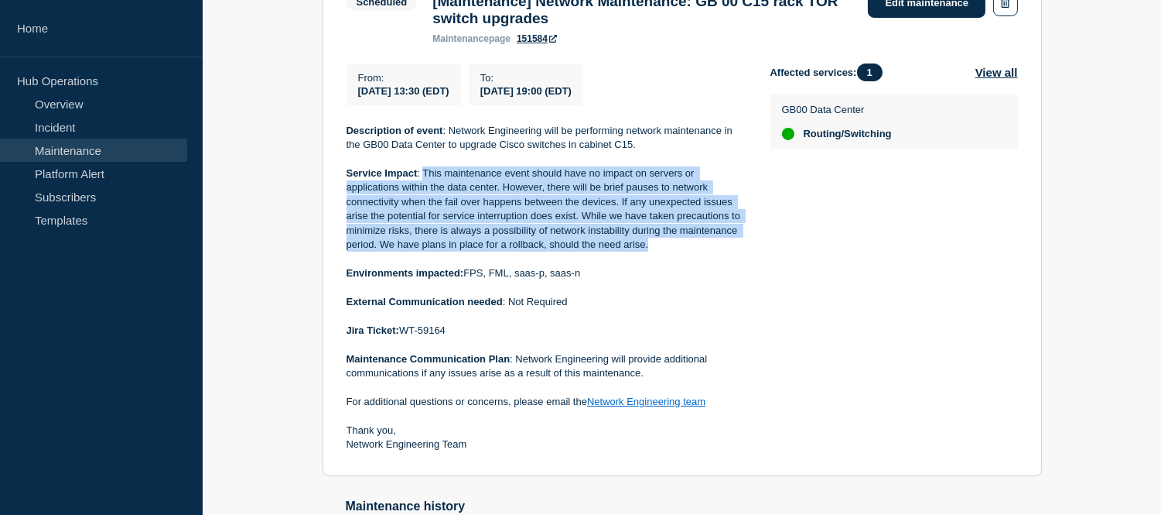
drag, startPoint x: 422, startPoint y: 176, endPoint x: 650, endPoint y: 251, distance: 240.5
click at [650, 251] on p "Service Impact : This maintenance event should have no impact on servers or app…" at bounding box center [546, 209] width 399 height 86
copy p "This maintenance event should have no impact on servers or applications within …"
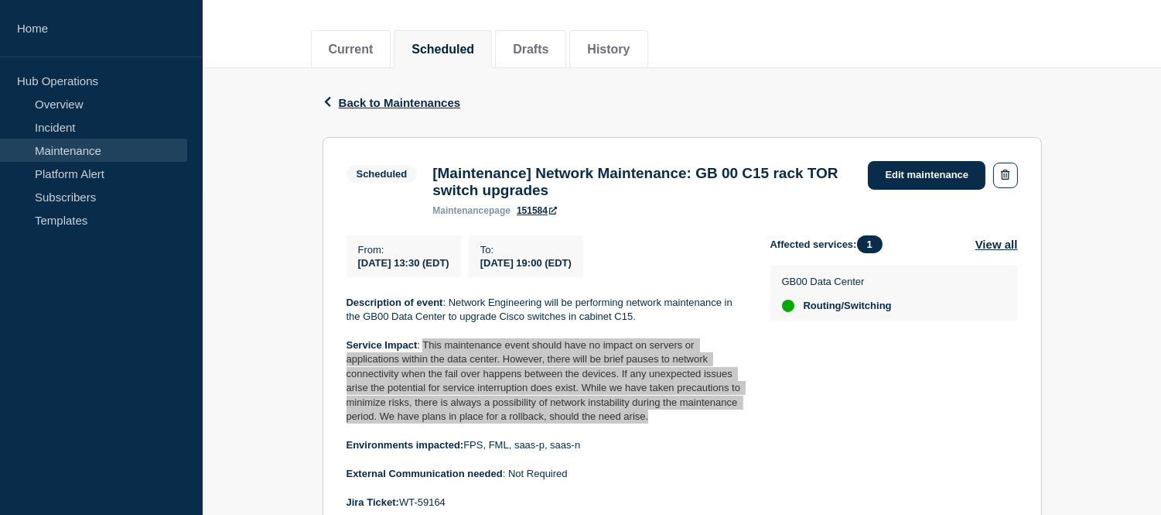
scroll to position [0, 0]
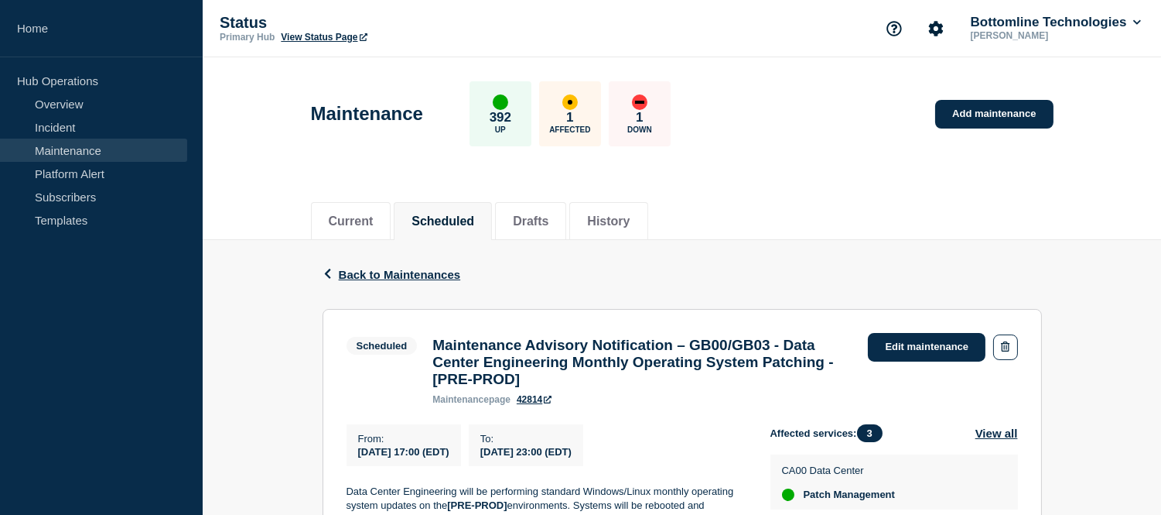
scroll to position [86, 0]
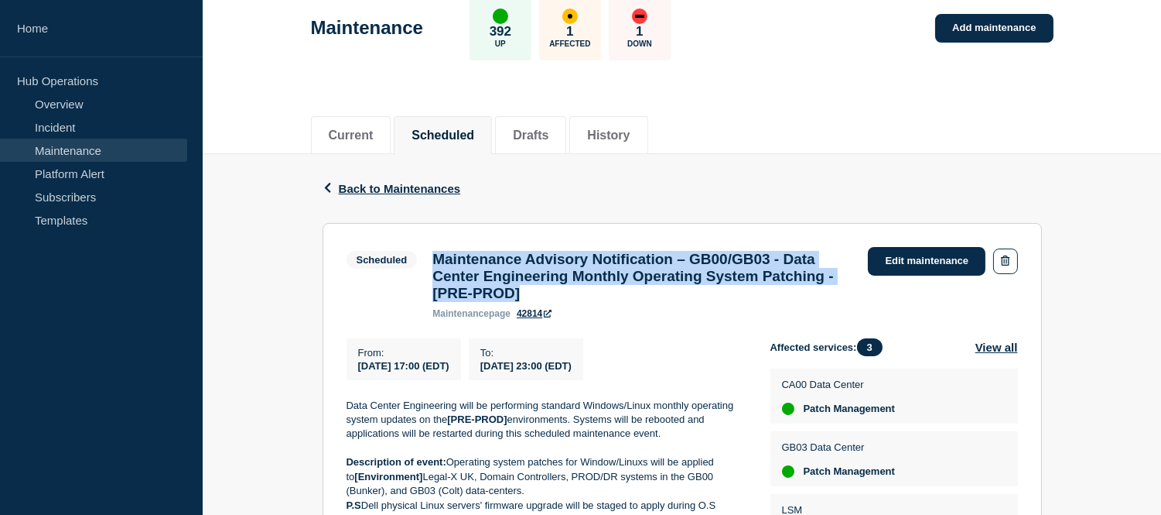
drag, startPoint x: 628, startPoint y: 300, endPoint x: 430, endPoint y: 257, distance: 202.0
click at [430, 257] on div "Maintenance Advisory Notification – GB00/GB03 - Data Center Engineering Monthly…" at bounding box center [643, 285] width 436 height 68
copy h3 "Maintenance Advisory Notification – GB00/GB03 - Data Center Engineering Monthly…"
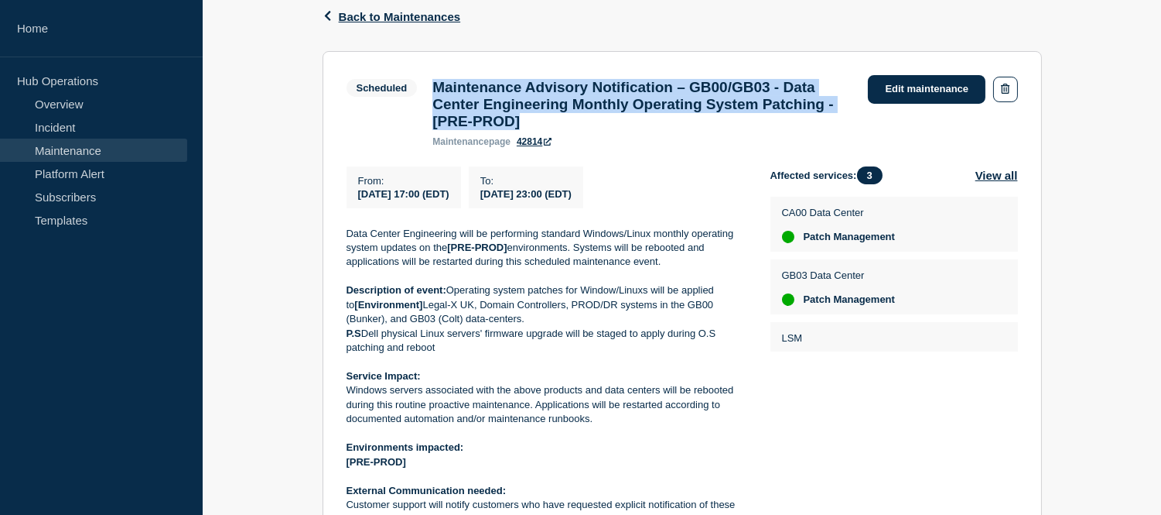
scroll to position [344, 0]
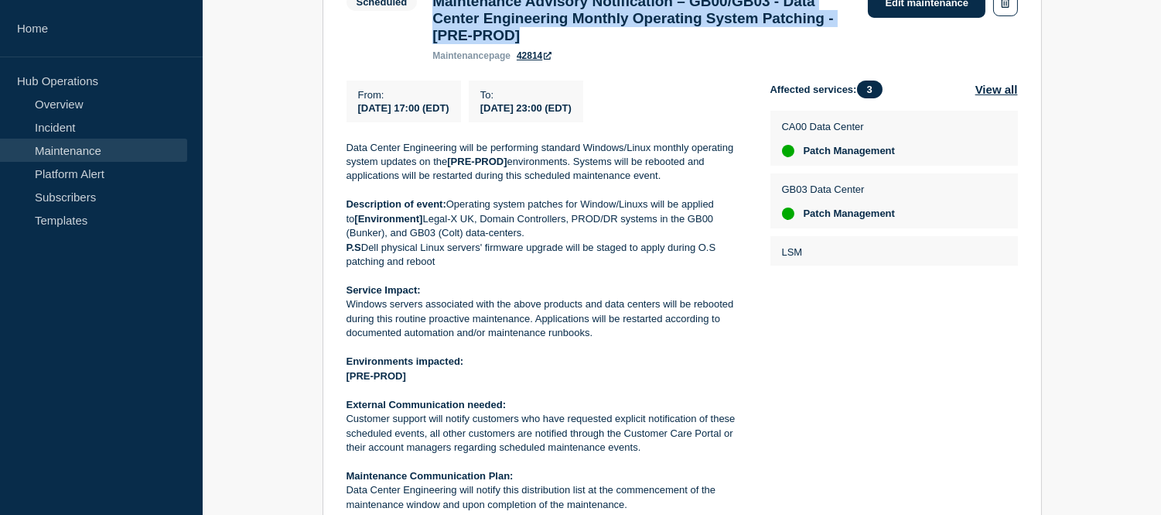
drag, startPoint x: 655, startPoint y: 117, endPoint x: 357, endPoint y: 114, distance: 297.9
click at [357, 114] on div "From : 2025-10-18 17:00 (EDT) To : 2025-10-18 23:00 (EDT)" at bounding box center [559, 101] width 424 height 42
copy div "2025-10-18 17:00 (EDT) To : 2025-10-18 23:00 (EDT)"
drag, startPoint x: 608, startPoint y: 344, endPoint x: 353, endPoint y: 318, distance: 256.6
click at [353, 318] on p "Windows servers associated with the above products and data centers will be reb…" at bounding box center [546, 318] width 399 height 43
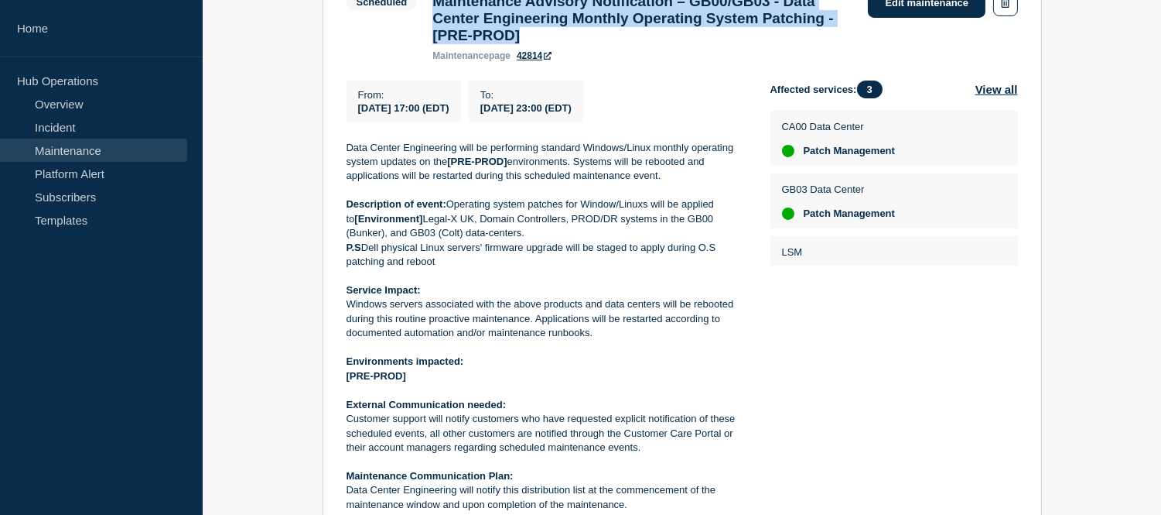
copy p "Windows servers associated with the above products and data centers will be reb…"
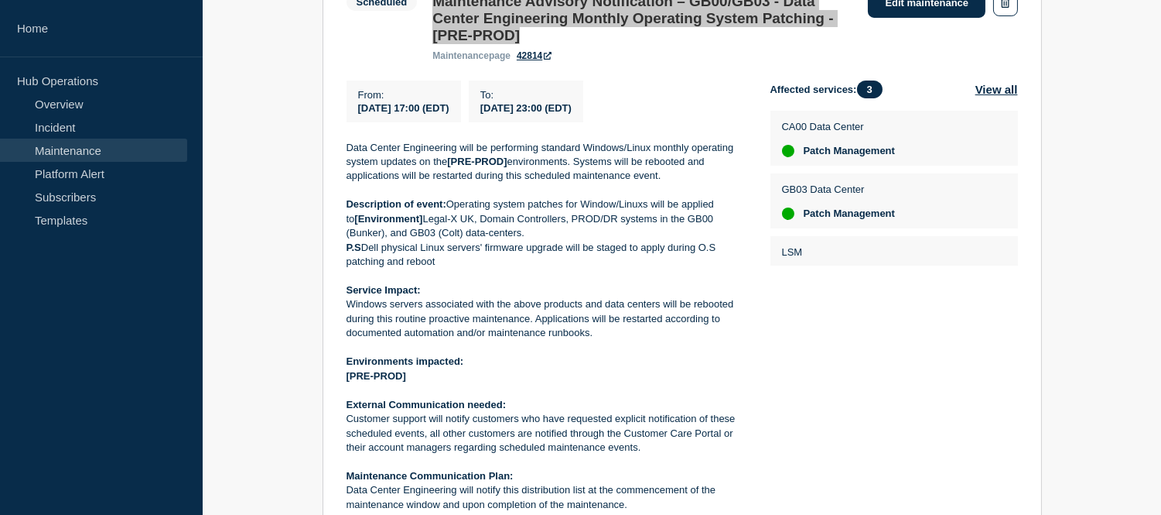
scroll to position [172, 0]
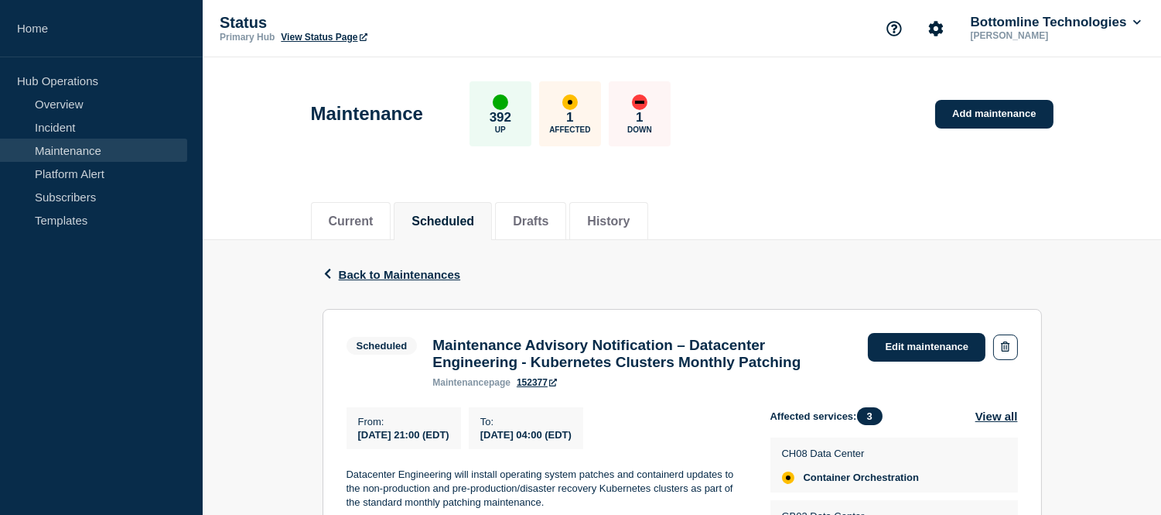
scroll to position [172, 0]
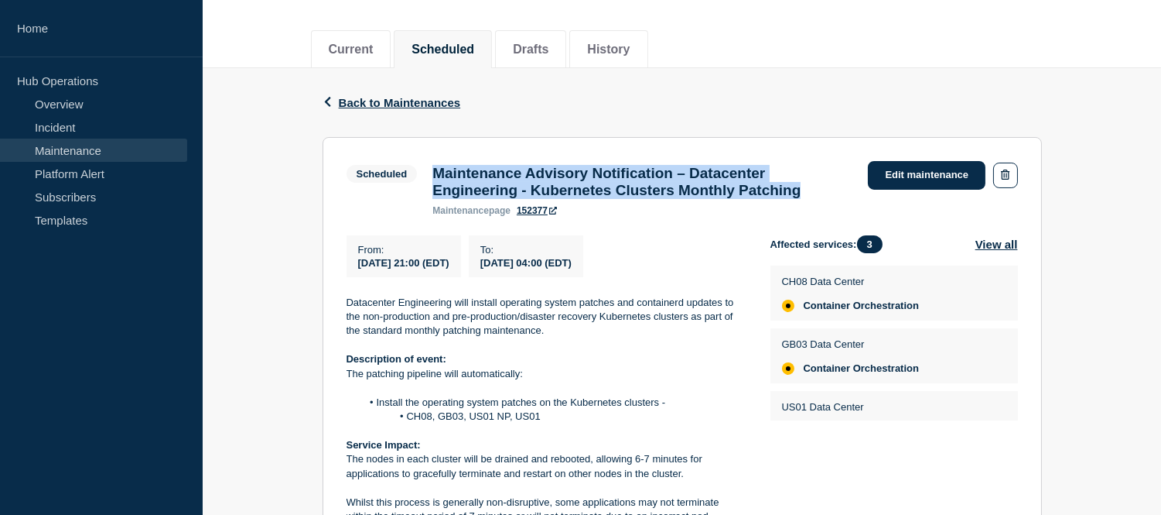
drag, startPoint x: 854, startPoint y: 190, endPoint x: 433, endPoint y: 176, distance: 421.2
click at [433, 176] on div "Maintenance Advisory Notification – Datacenter Engineering - Kubernetes Cluster…" at bounding box center [643, 190] width 436 height 51
copy h3 "Maintenance Advisory Notification – Datacenter Engineering - Kubernetes Cluster…"
drag, startPoint x: 651, startPoint y: 269, endPoint x: 359, endPoint y: 269, distance: 291.7
click at [359, 269] on div "From : [DATE] 21:00 (EDT) To : [DATE] 04:00 (EDT)" at bounding box center [559, 256] width 424 height 42
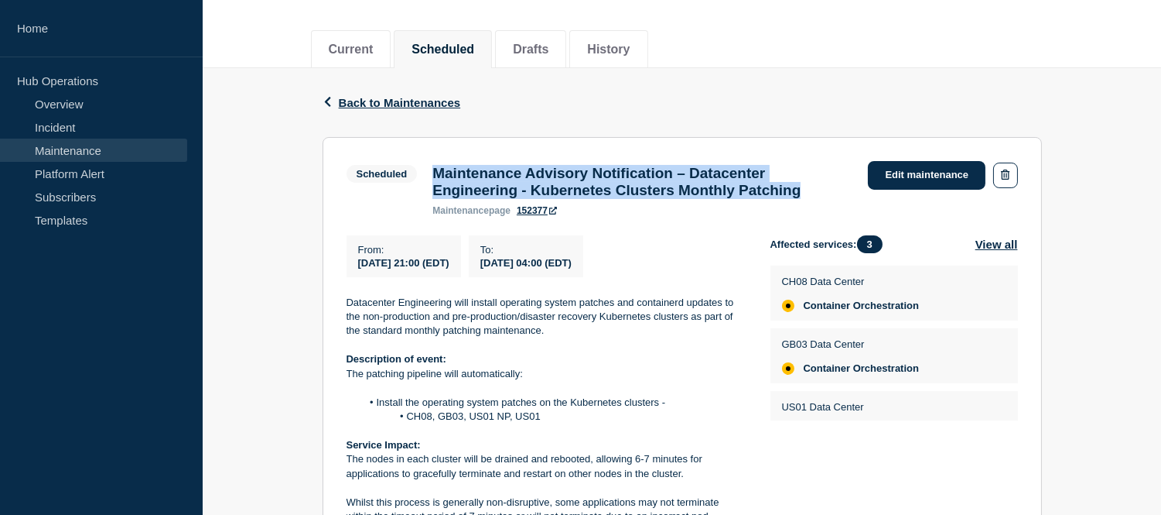
copy div "[DATE] 21:00 (EDT) To : [DATE] 04:00 (EDT)"
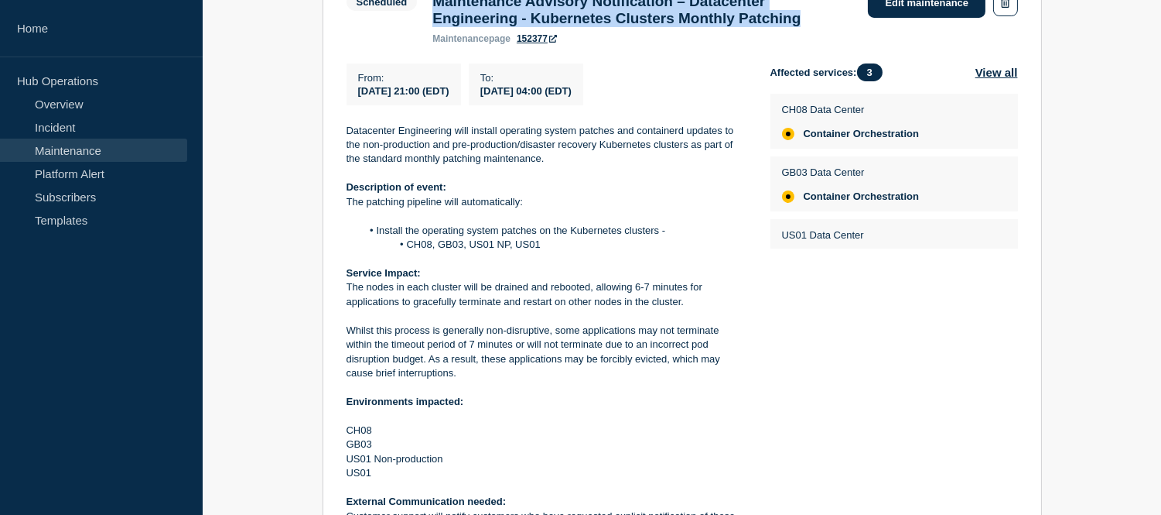
scroll to position [515, 0]
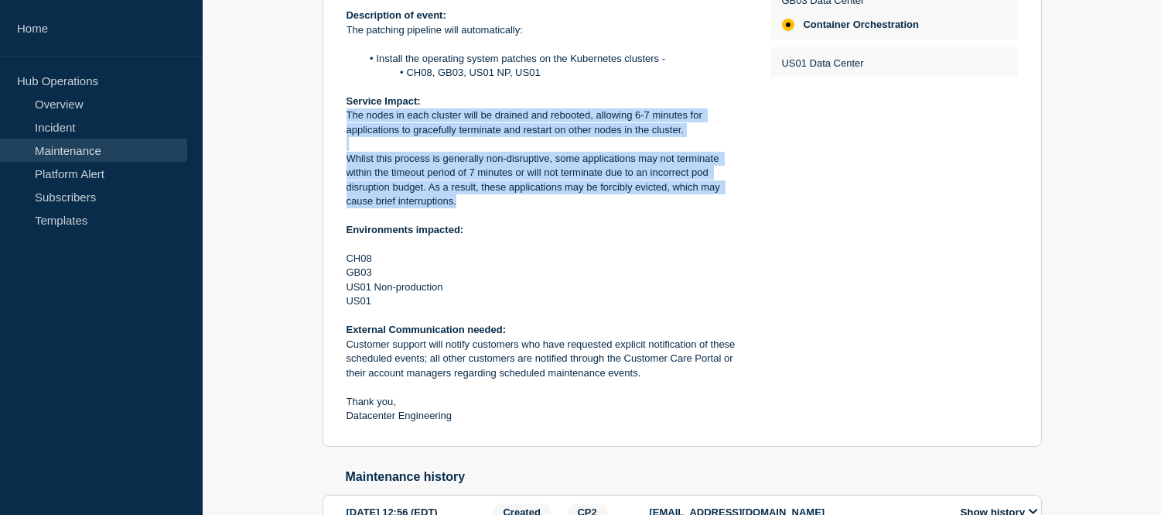
drag, startPoint x: 460, startPoint y: 210, endPoint x: 343, endPoint y: 129, distance: 142.3
click at [343, 129] on section "Scheduled Maintenance Advisory Notification – Datacenter Engineering - Kubernet…" at bounding box center [683, 120] width 720 height 654
copy div "The nodes in each cluster will be drained and rebooted, allowing 6-7 minutes fo…"
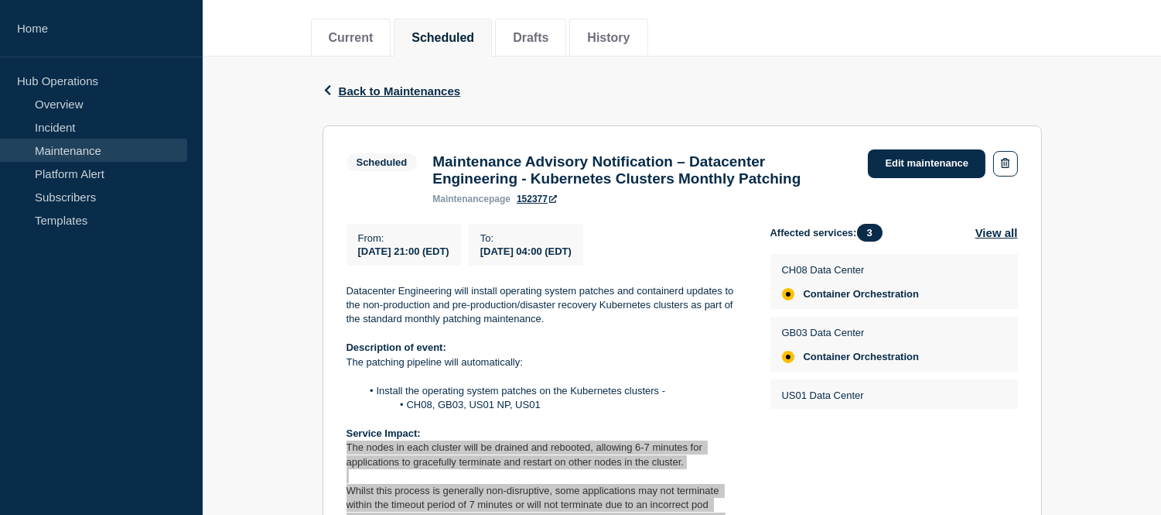
scroll to position [0, 0]
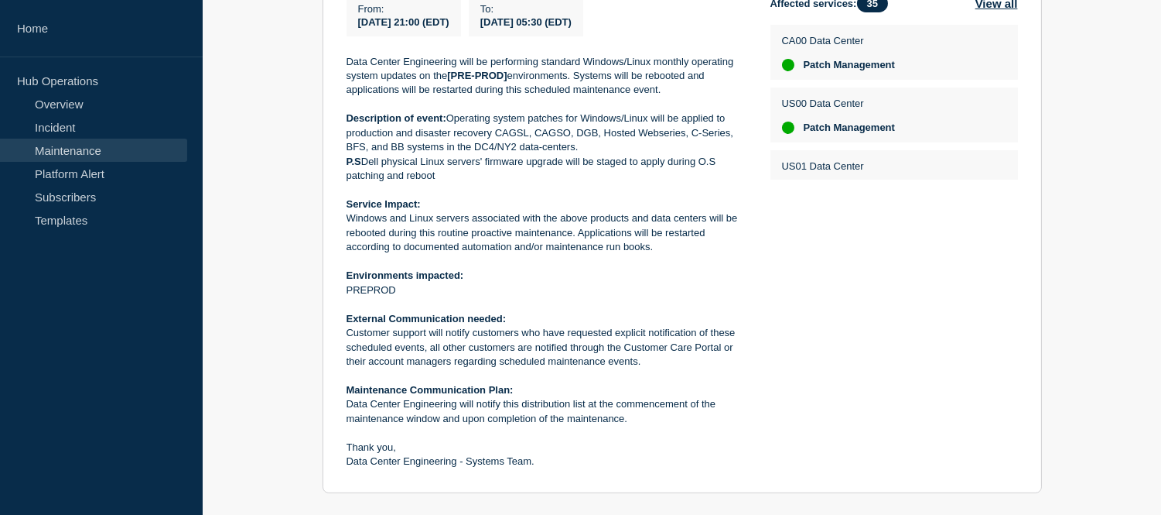
scroll to position [258, 0]
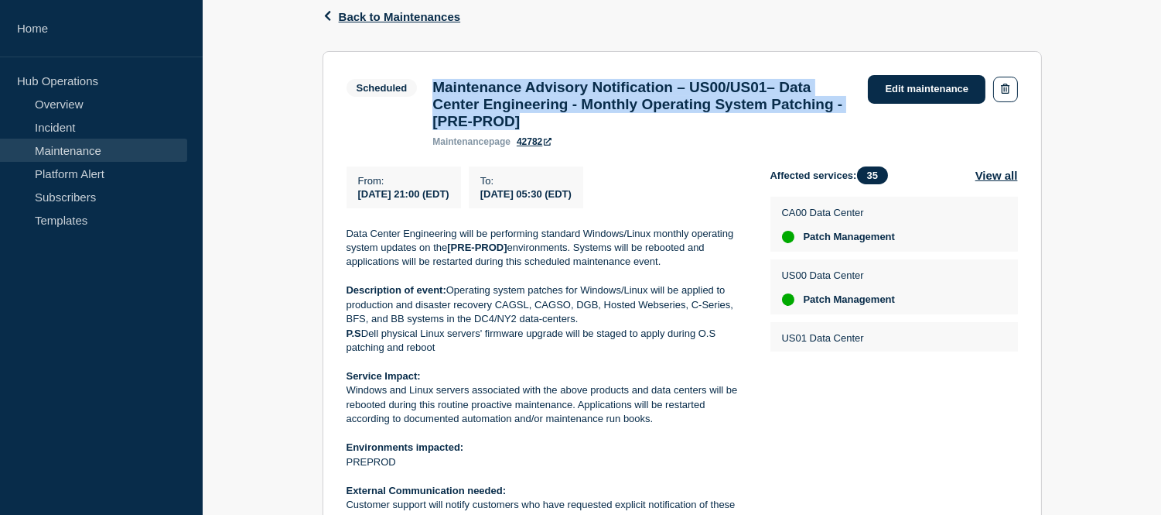
drag, startPoint x: 682, startPoint y: 132, endPoint x: 435, endPoint y: 91, distance: 250.1
click at [435, 91] on h3 "Maintenance Advisory Notification – US00/US01– Data Center Engineering - Monthl…" at bounding box center [643, 104] width 420 height 51
copy h3 "Maintenance Advisory Notification – US00/US01– Data Center Engineering - Monthl…"
drag, startPoint x: 644, startPoint y: 205, endPoint x: 356, endPoint y: 212, distance: 287.9
click at [356, 208] on div "From : 2025-10-18 21:00 (EDT) To : 2025-10-19 05:30 (EDT)" at bounding box center [559, 187] width 424 height 42
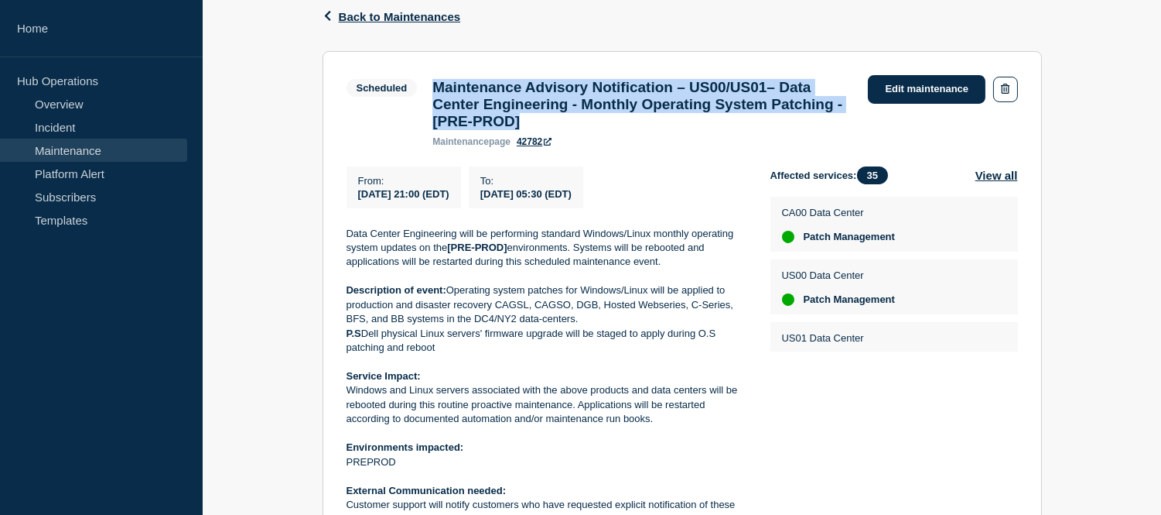
copy div "2025-10-18 21:00 (EDT) To : 2025-10-19 05:30 (EDT)"
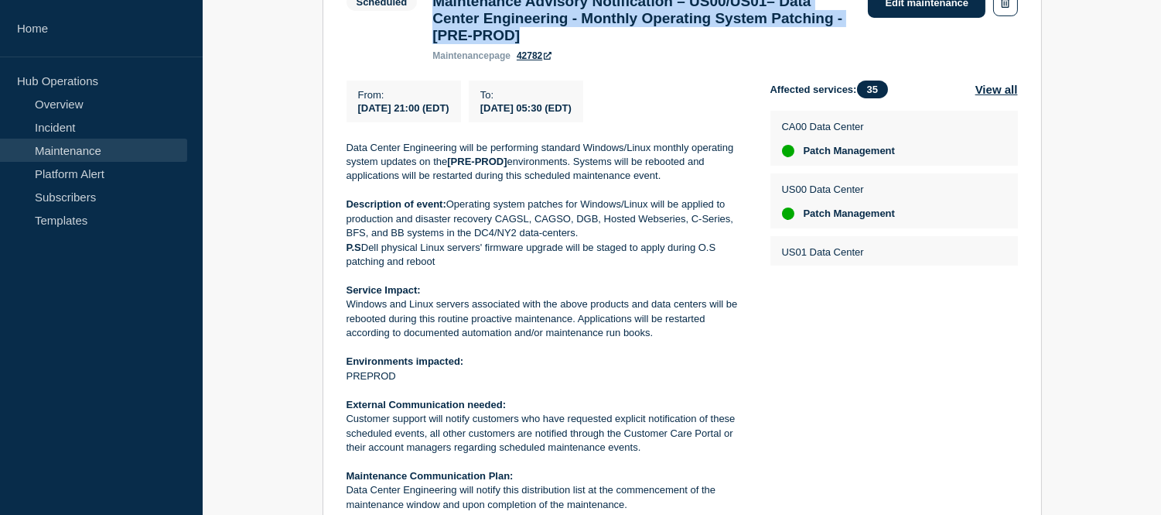
drag, startPoint x: 662, startPoint y: 348, endPoint x: 342, endPoint y: 320, distance: 320.8
click at [342, 320] on section "Scheduled Maintenance Advisory Notification – US00/US01– Data Center Engineerin…" at bounding box center [683, 272] width 720 height 614
copy p "Windows and Linux servers associated with the above products and data centers w…"
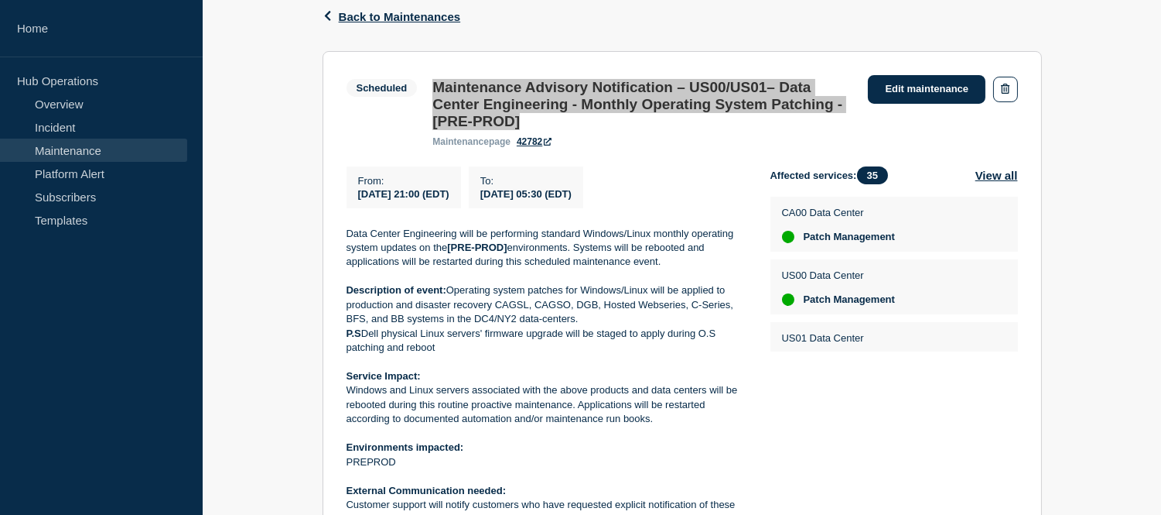
scroll to position [172, 0]
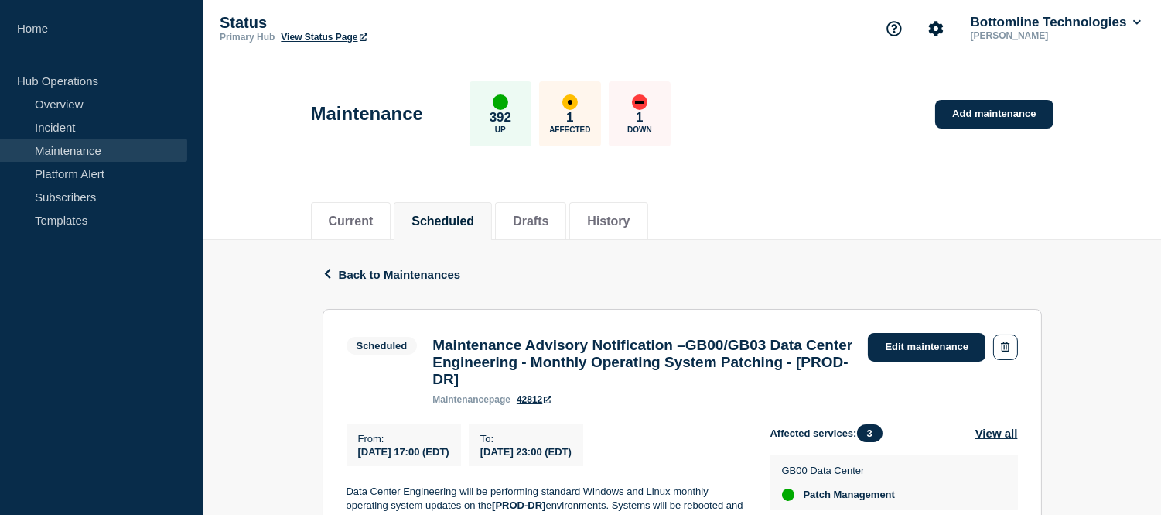
scroll to position [258, 0]
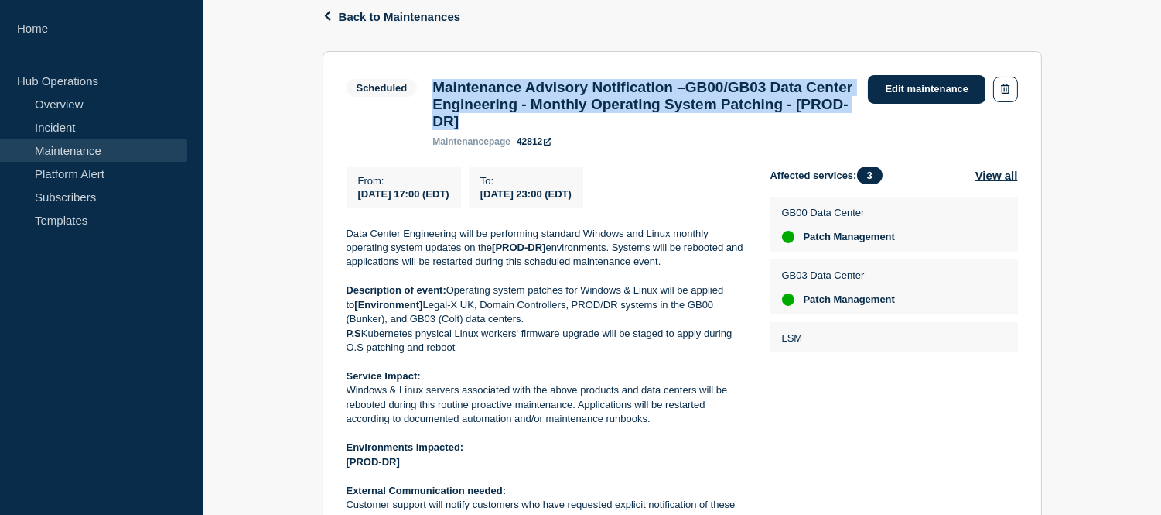
drag, startPoint x: 669, startPoint y: 128, endPoint x: 432, endPoint y: 80, distance: 241.4
click at [433, 80] on h3 "Maintenance Advisory Notification –GB00/GB03 Data Center Engineering - Monthly …" at bounding box center [643, 104] width 420 height 51
copy h3 "Maintenance Advisory Notification –GB00/GB03 Data Center Engineering - Monthly …"
drag, startPoint x: 650, startPoint y: 201, endPoint x: 354, endPoint y: 206, distance: 295.6
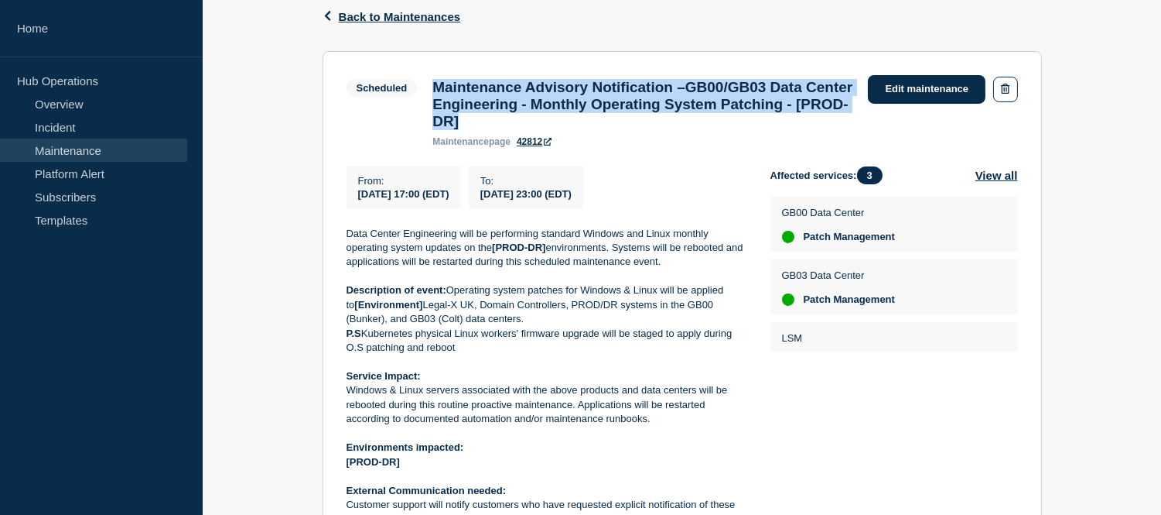
click at [354, 206] on div "From : 2025-10-25 17:00 (EDT) To : 2025-10-25 23:00 (EDT)" at bounding box center [559, 187] width 424 height 42
copy div "2025-10-25 17:00 (EDT) To : 2025-10-25 23:00 (EDT)"
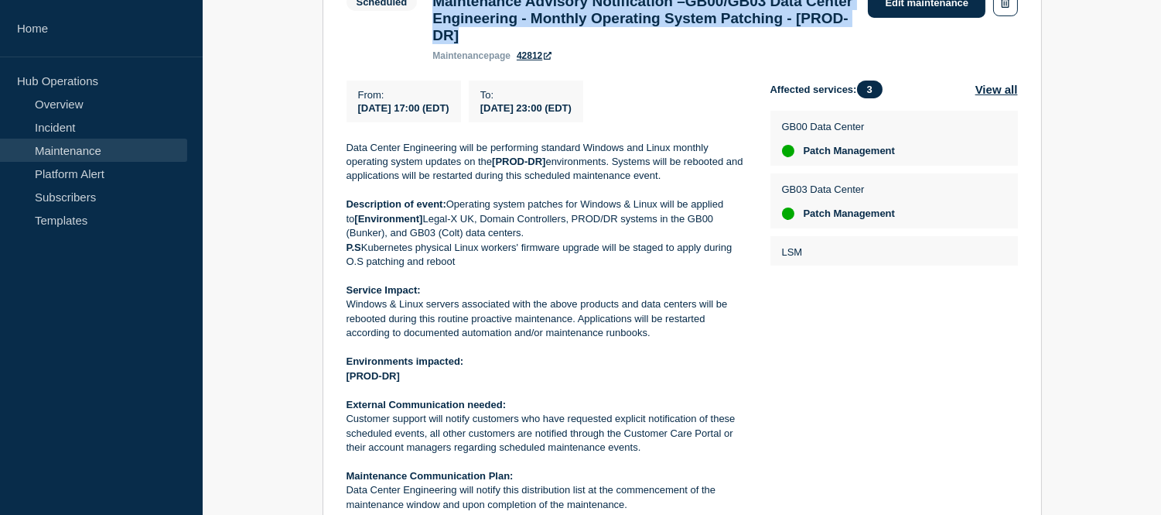
drag, startPoint x: 659, startPoint y: 344, endPoint x: 353, endPoint y: 317, distance: 307.6
click at [353, 317] on p "Windows & Linux servers associated with the above products and data centers wil…" at bounding box center [546, 318] width 399 height 43
copy p "Windows & Linux servers associated with the above products and data centers wil…"
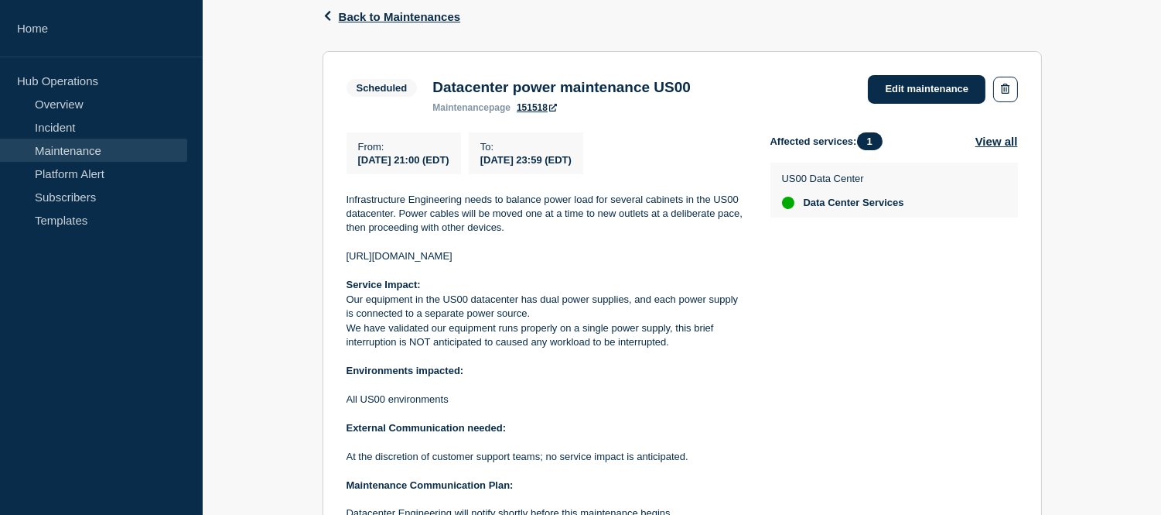
scroll to position [172, 0]
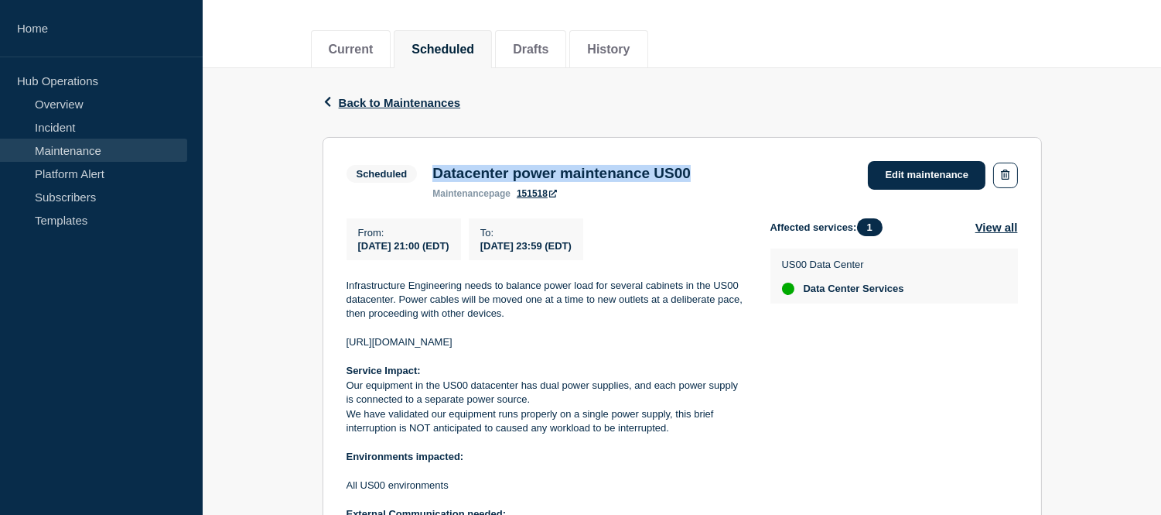
drag, startPoint x: 745, startPoint y: 173, endPoint x: 437, endPoint y: 171, distance: 308.0
click at [437, 171] on div "Scheduled Datacenter power maintenance US00 maintenance page 151518 Edit mainte…" at bounding box center [683, 180] width 672 height 38
copy h3 "Datacenter power maintenance US00"
drag, startPoint x: 647, startPoint y: 251, endPoint x: 359, endPoint y: 258, distance: 287.9
click at [359, 258] on div "From : 2025-10-25 21:00 (EDT) To : 2025-10-25 23:59 (EDT)" at bounding box center [559, 239] width 424 height 42
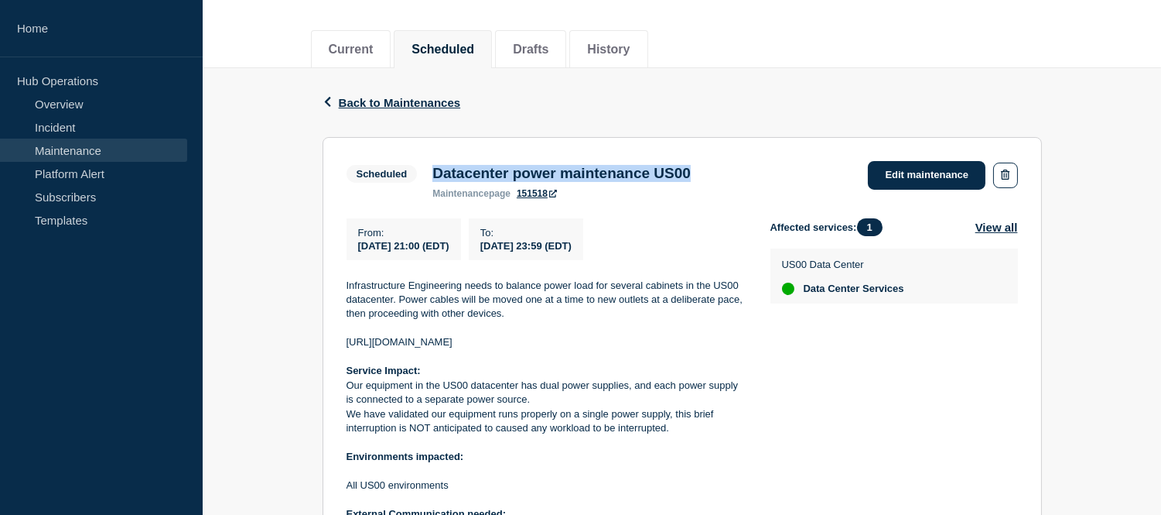
copy div "2025-10-25 21:00 (EDT) To : 2025-10-25 23:59 (EDT)"
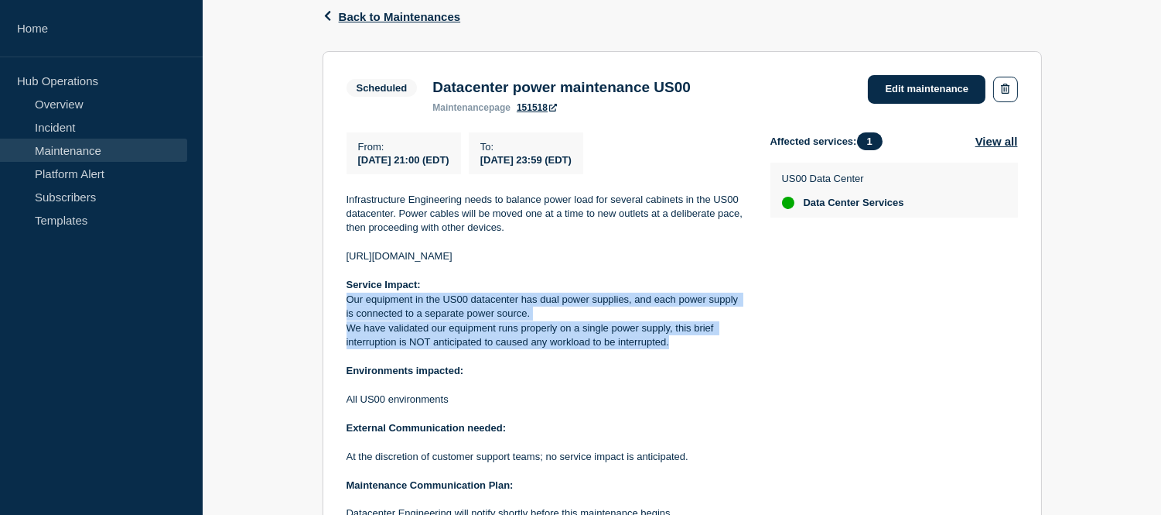
drag, startPoint x: 672, startPoint y: 341, endPoint x: 349, endPoint y: 303, distance: 325.0
click at [349, 303] on div "Infrastructure Engineering needs to balance power load for several cabinets in …" at bounding box center [546, 378] width 399 height 371
copy div "Our equipment in the US00 datacenter has dual power supplies, and each power su…"
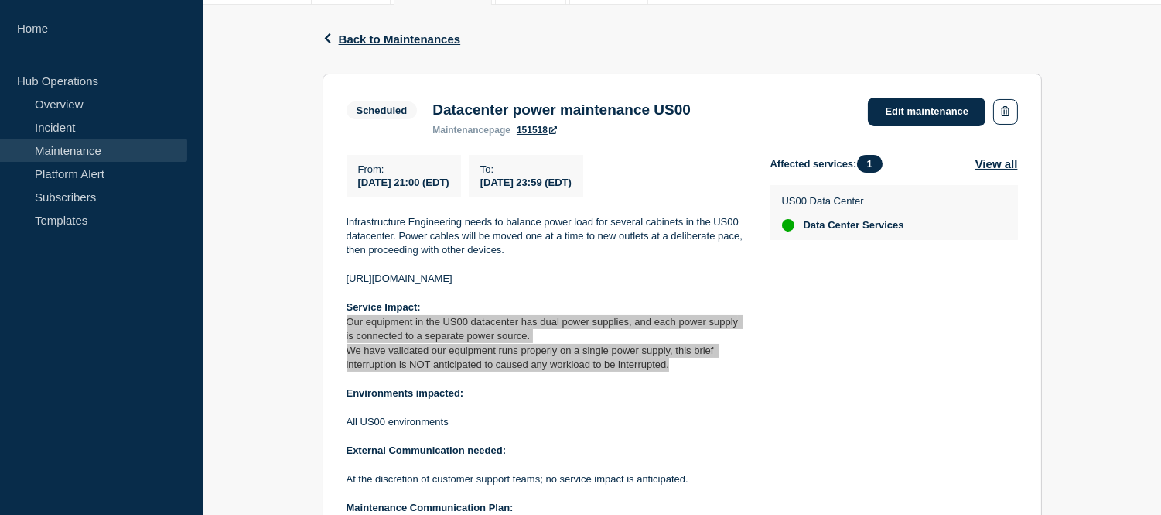
scroll to position [0, 0]
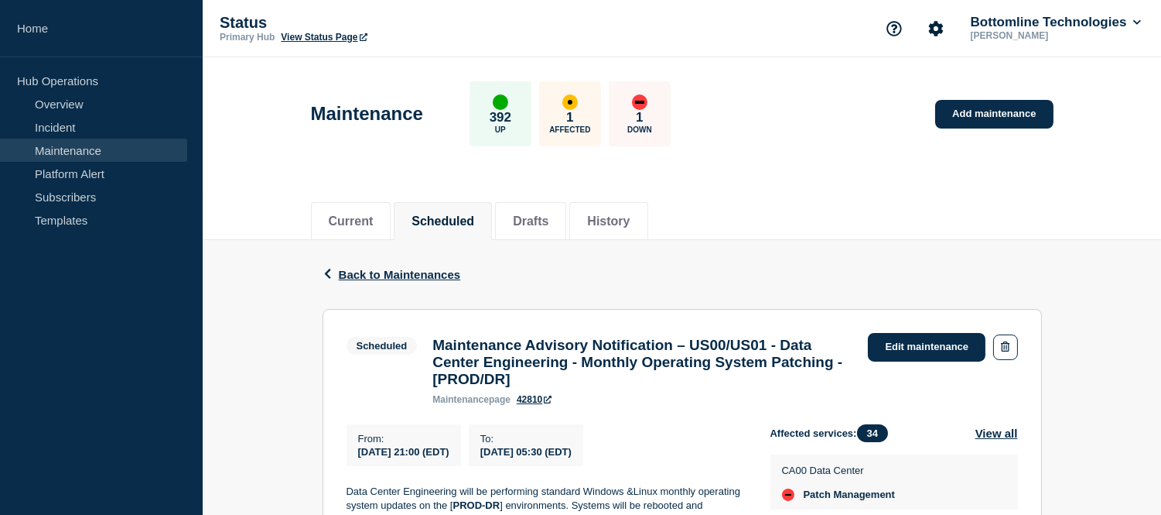
scroll to position [86, 0]
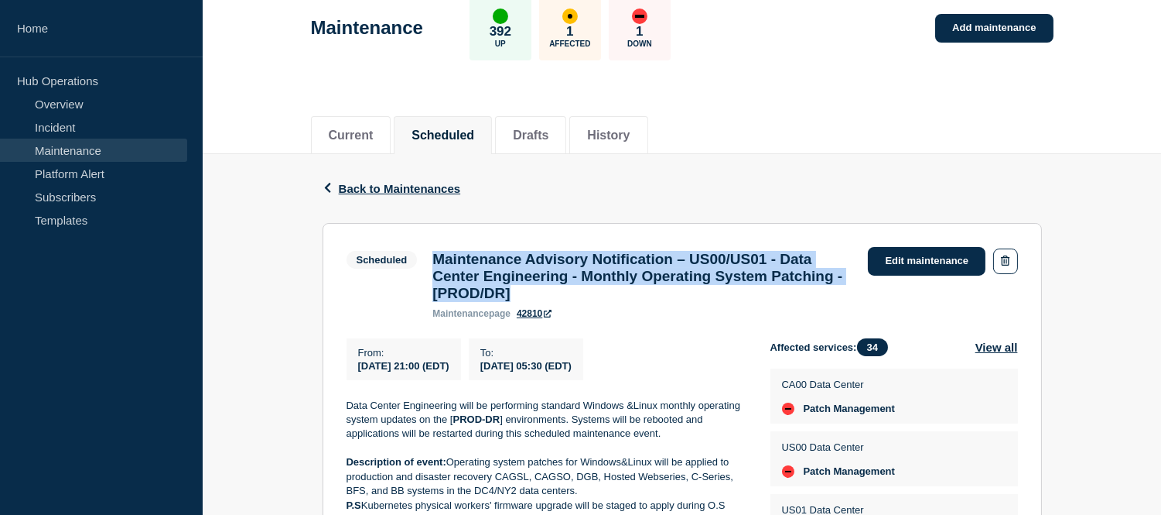
drag, startPoint x: 684, startPoint y: 303, endPoint x: 437, endPoint y: 256, distance: 251.2
click at [437, 256] on h3 "Maintenance Advisory Notification – US00/US01 - Data Center Engineering - Month…" at bounding box center [643, 276] width 420 height 51
copy h3 "Maintenance Advisory Notification – US00/US01 - Data Center Engineering - Month…"
drag, startPoint x: 662, startPoint y: 378, endPoint x: 361, endPoint y: 374, distance: 301.0
click at [361, 374] on div "From : 2025-10-25 21:00 (EDT) To : 2025-10-26 05:30 (EDT)" at bounding box center [559, 359] width 424 height 42
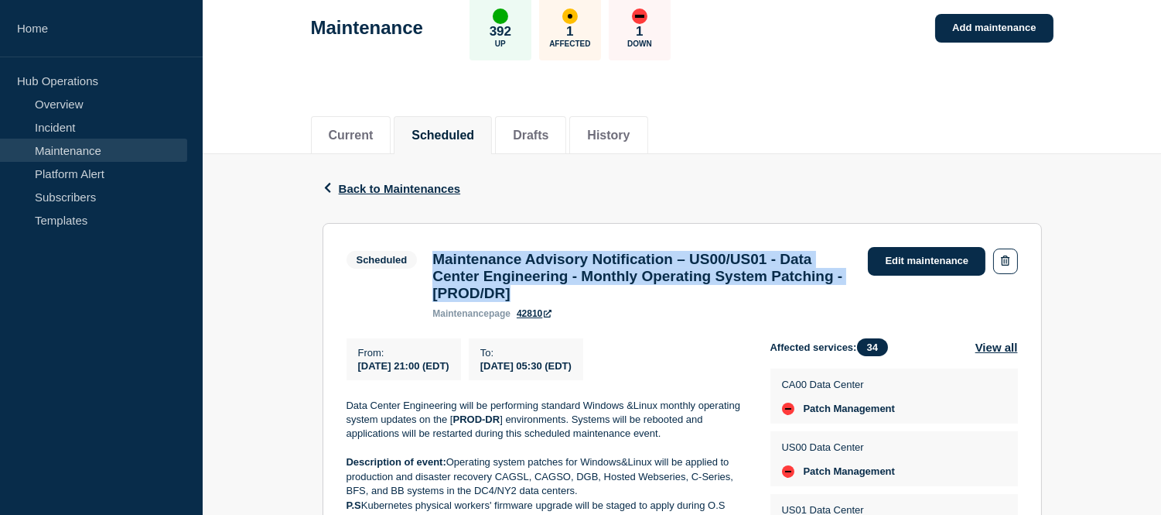
copy div "2025-10-25 21:00 (EDT) To : 2025-10-26 05:30 (EDT)"
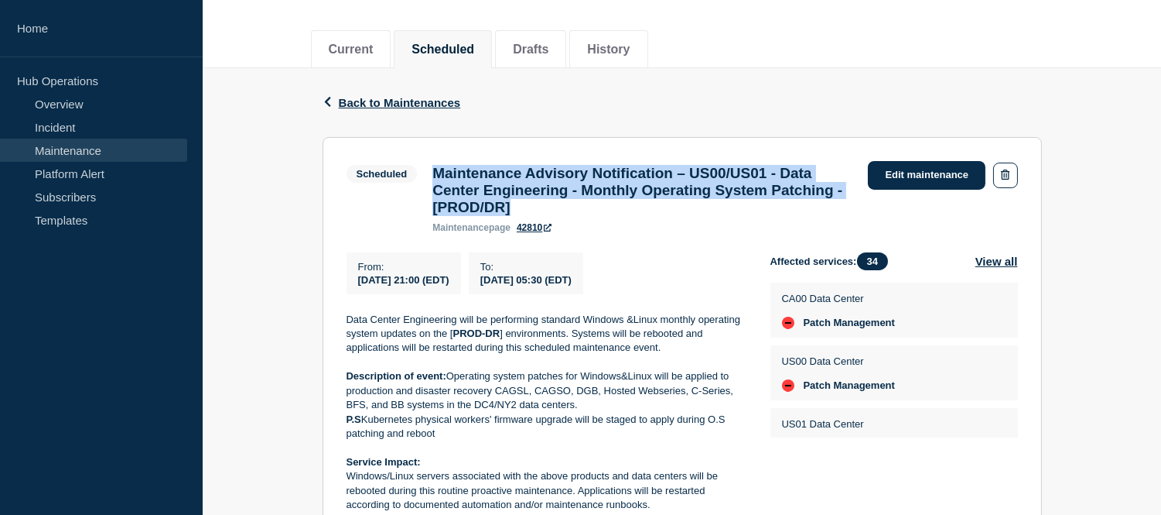
scroll to position [344, 0]
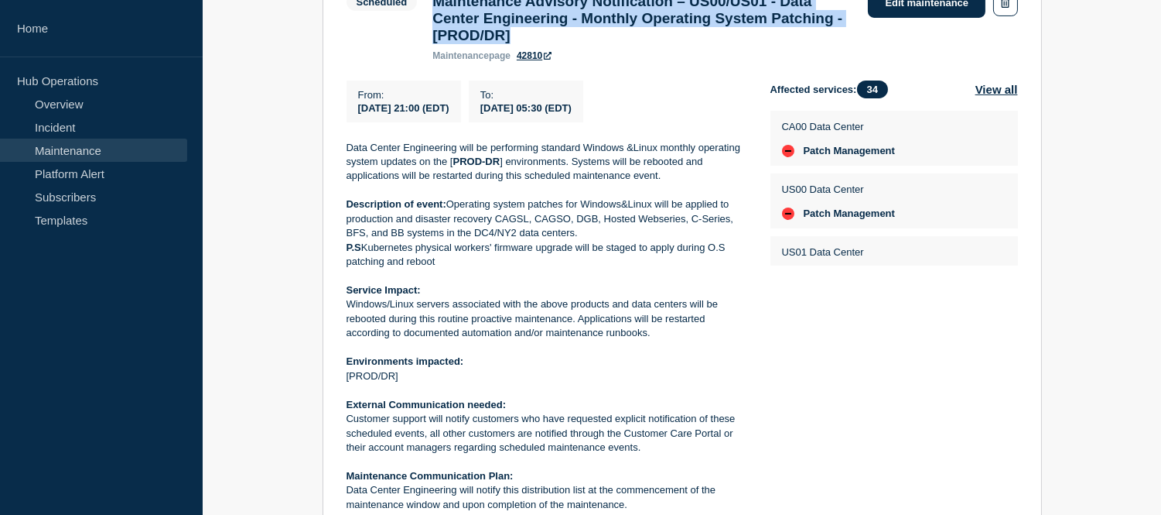
drag, startPoint x: 659, startPoint y: 346, endPoint x: 349, endPoint y: 318, distance: 311.5
click at [349, 318] on p "Windows/Linux servers associated with the above products and data centers will …" at bounding box center [546, 318] width 399 height 43
copy p "Windows/Linux servers associated with the above products and data centers will …"
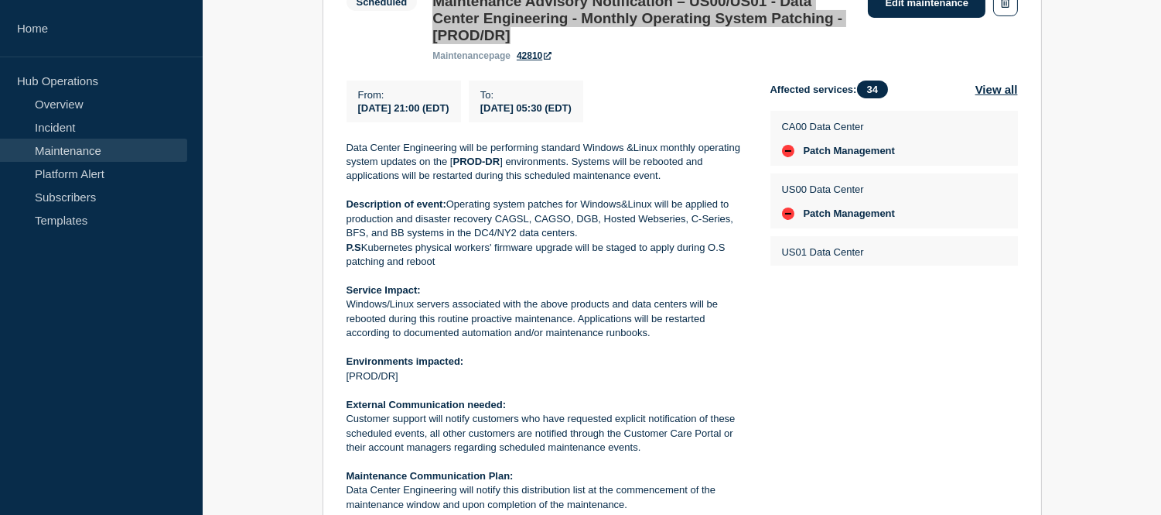
scroll to position [172, 0]
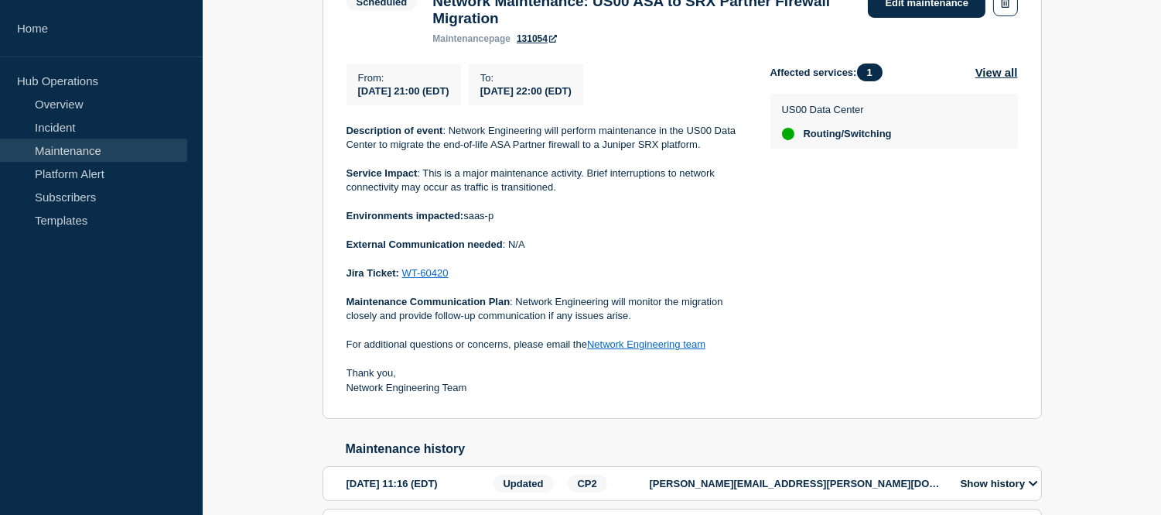
scroll to position [172, 0]
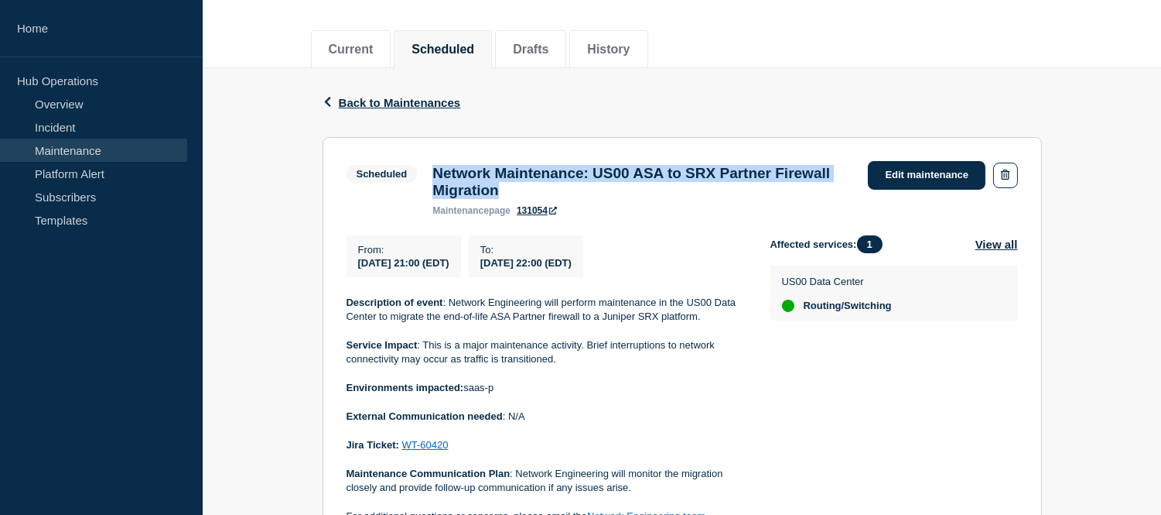
drag, startPoint x: 579, startPoint y: 195, endPoint x: 434, endPoint y: 174, distance: 146.2
click at [434, 174] on h3 "Network Maintenance: US00 ASA to SRX Partner Firewall Migration" at bounding box center [643, 182] width 420 height 34
copy h3 "Network Maintenance: US00 ASA to SRX Partner Firewall Migration"
drag, startPoint x: 658, startPoint y: 267, endPoint x: 358, endPoint y: 277, distance: 299.6
click at [358, 277] on div "From : [DATE] 21:00 (EDT) To : [DATE] 22:00 (EDT)" at bounding box center [559, 256] width 424 height 42
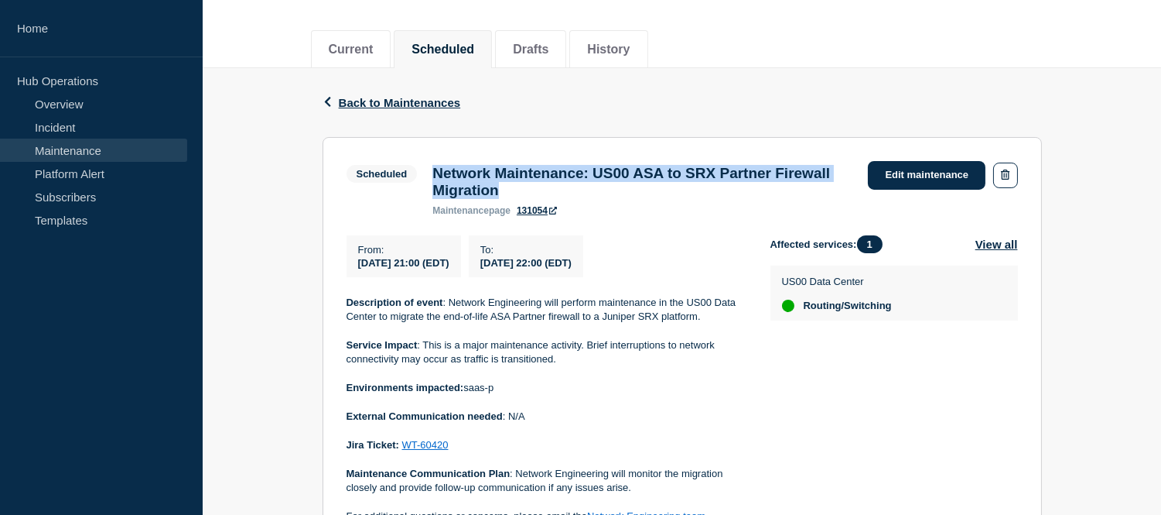
copy div "[DATE] 21:00 (EDT) To : [DATE] 22:00 (EDT)"
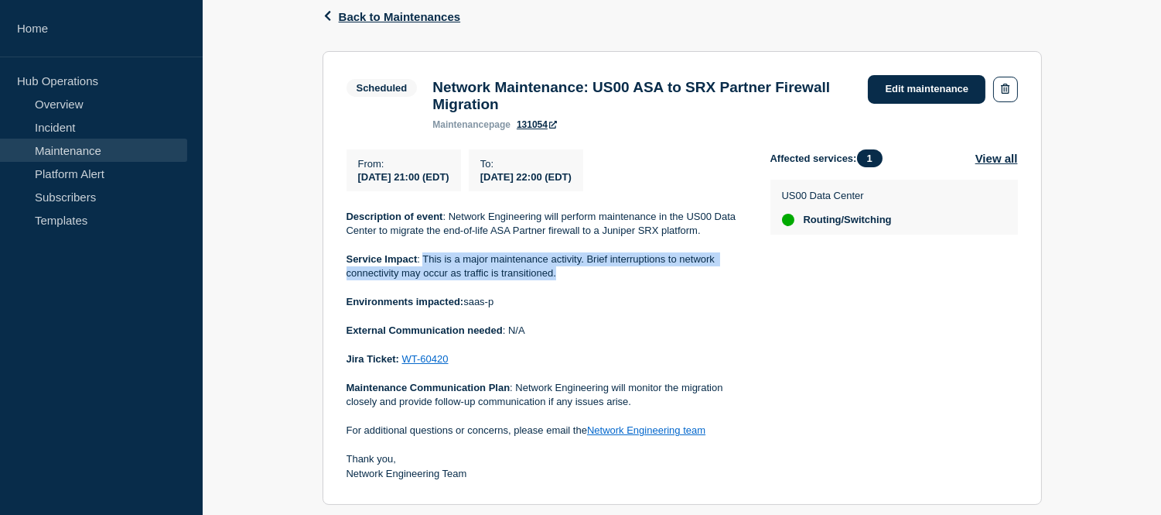
drag, startPoint x: 563, startPoint y: 282, endPoint x: 426, endPoint y: 272, distance: 137.3
click at [426, 272] on p "Service Impact : This is a major maintenance activity. Brief interruptions to n…" at bounding box center [546, 266] width 399 height 29
copy p "This is a major maintenance activity. Brief interruptions to network connectivi…"
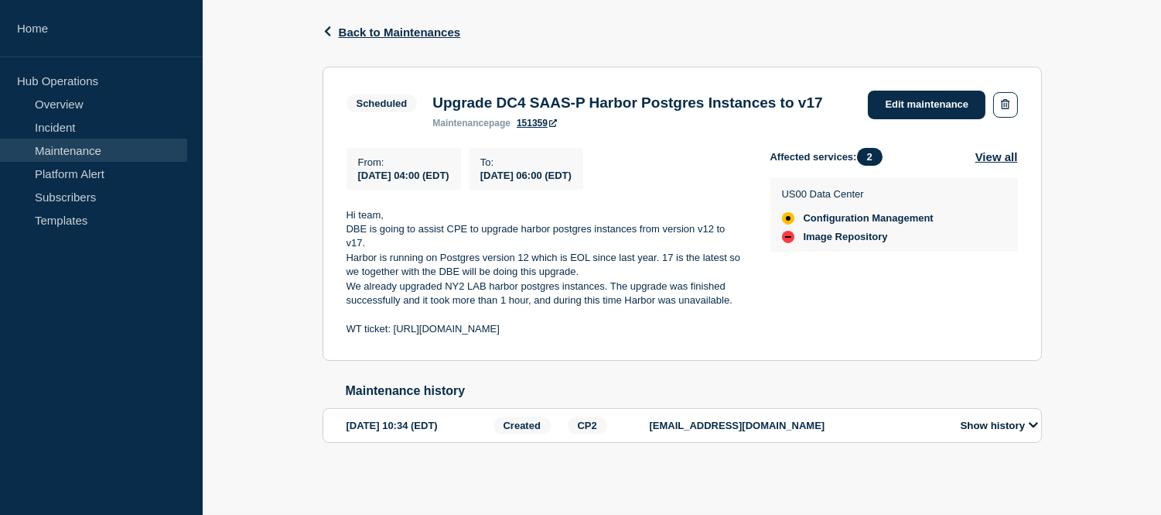
scroll to position [271, 0]
